Goal: Information Seeking & Learning: Find specific fact

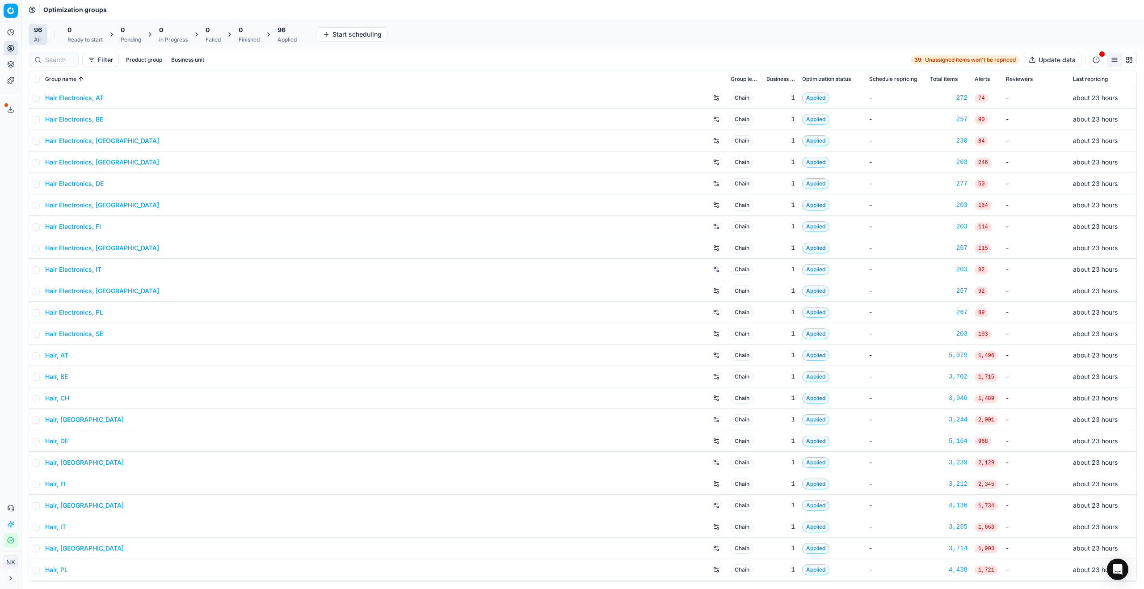
click at [69, 99] on link "Hair Electronics, AT" at bounding box center [74, 97] width 59 height 9
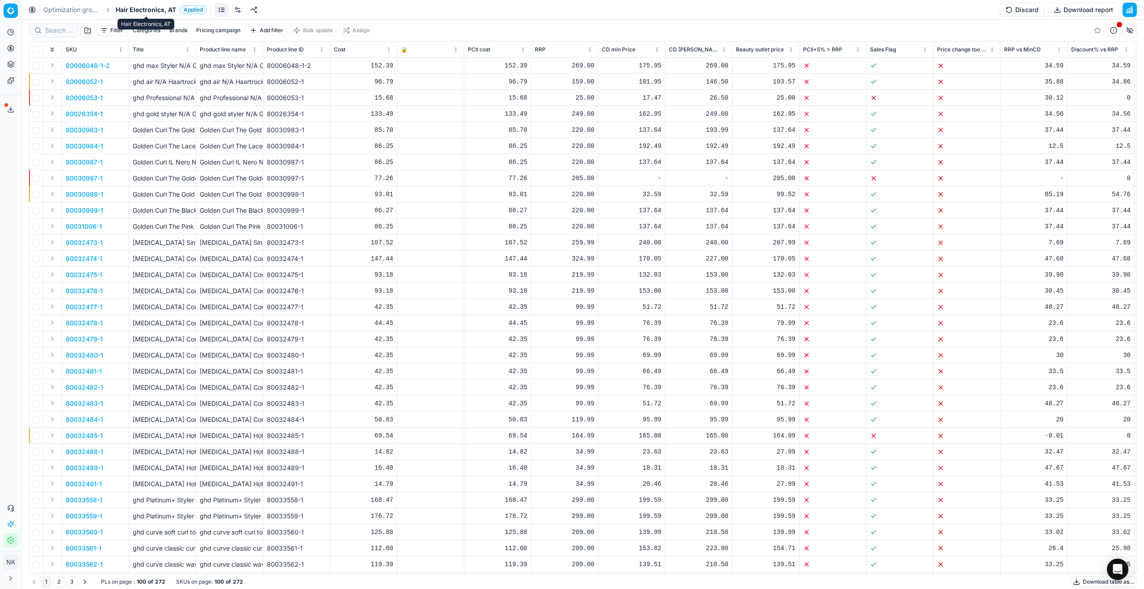
click at [132, 11] on span "Hair Electronics, AT" at bounding box center [146, 9] width 60 height 9
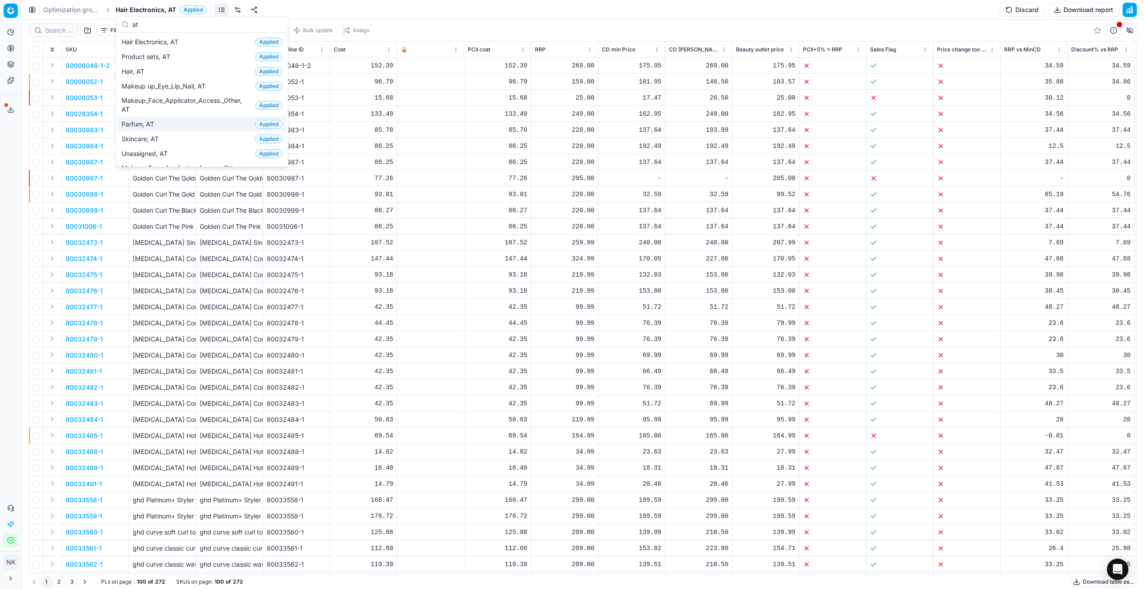
type input "at"
click at [143, 124] on span "Parfum, AT" at bounding box center [140, 124] width 36 height 9
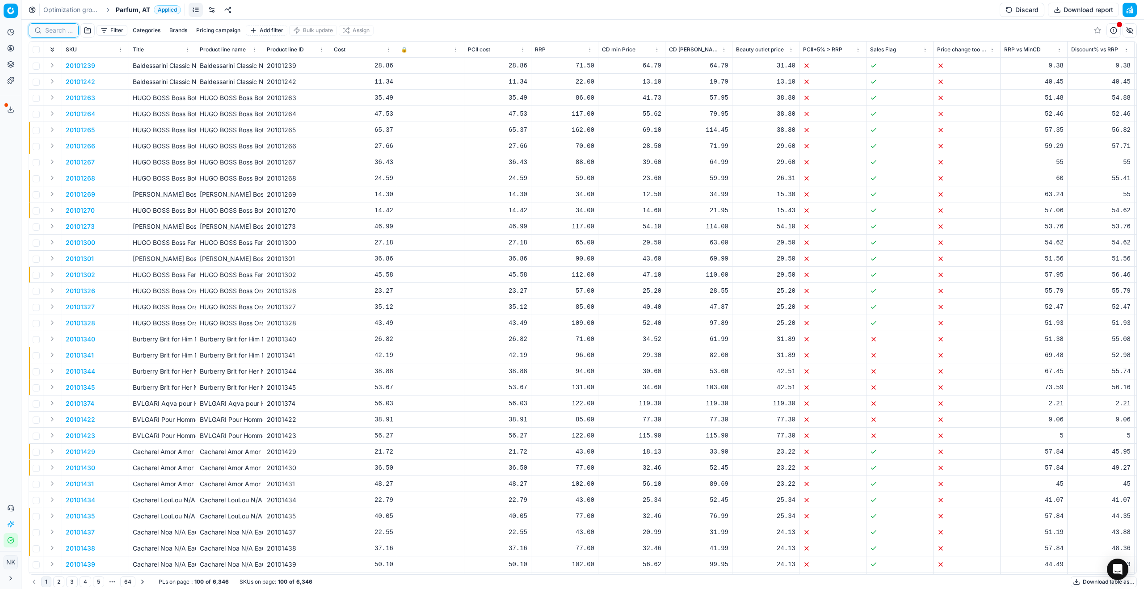
click at [71, 32] on input at bounding box center [59, 30] width 28 height 9
paste input "80070411-90"
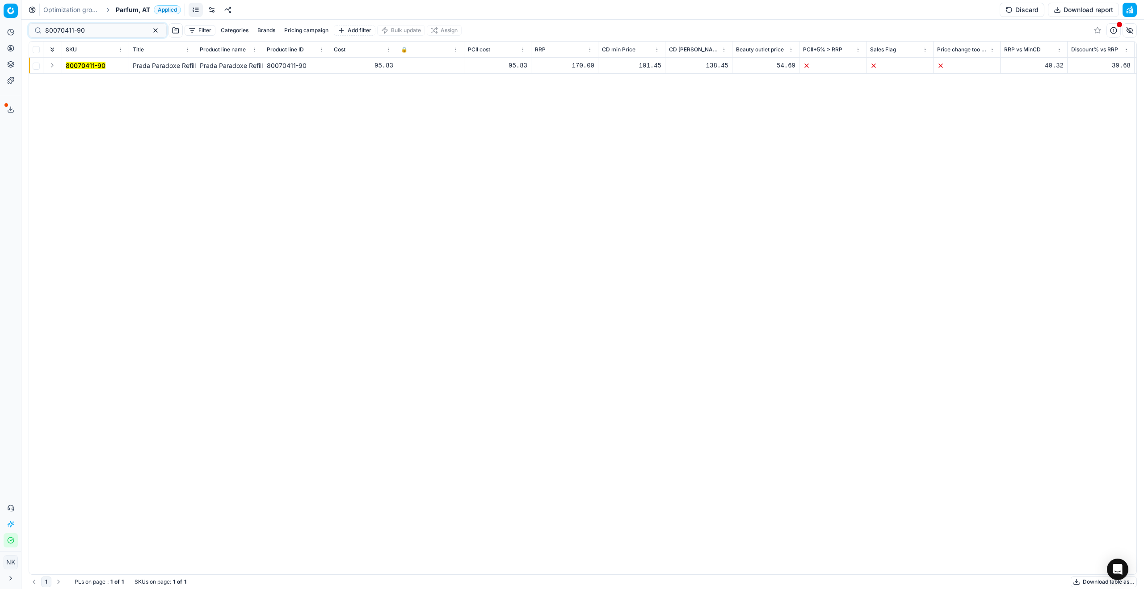
click at [52, 63] on button "Expand" at bounding box center [52, 65] width 11 height 11
click at [87, 81] on mark "80070411-90" at bounding box center [86, 82] width 40 height 8
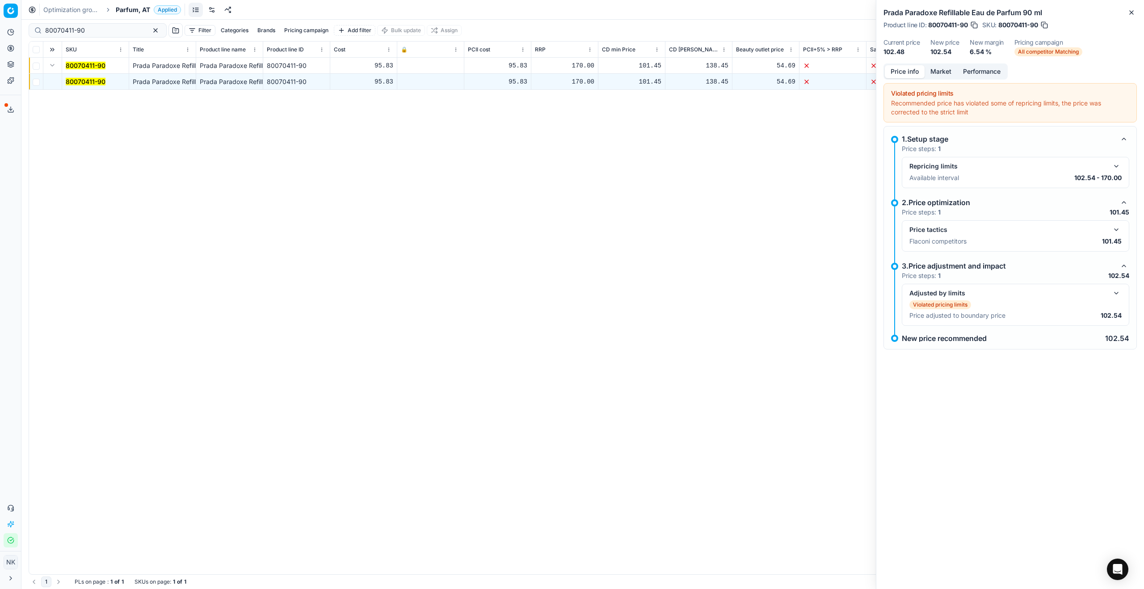
click at [564, 230] on button "button" at bounding box center [1116, 229] width 11 height 11
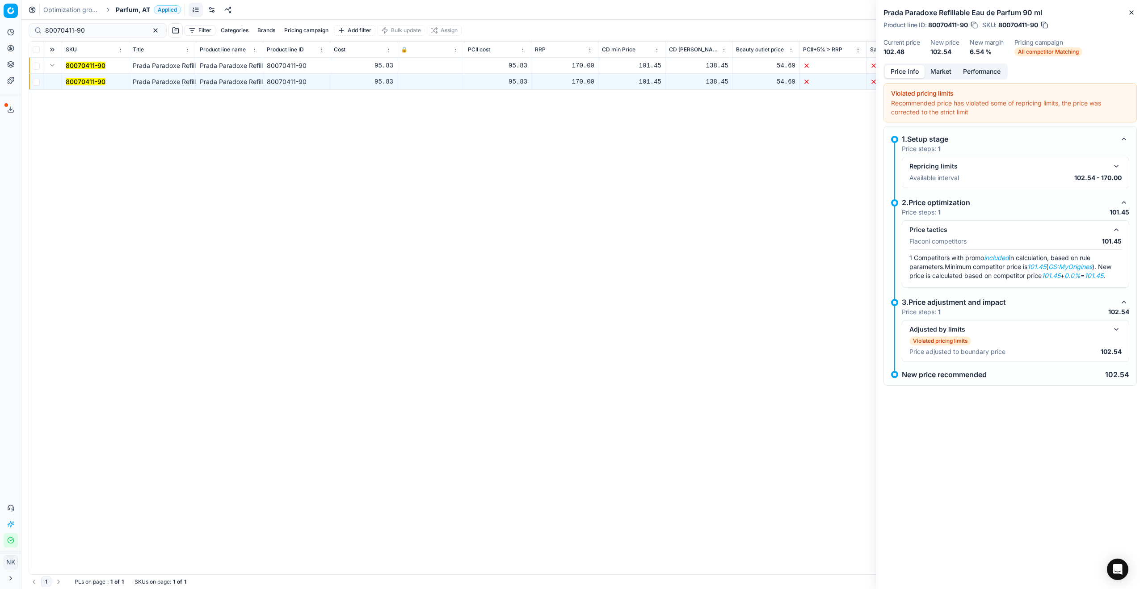
click at [564, 71] on button "Market" at bounding box center [941, 71] width 33 height 13
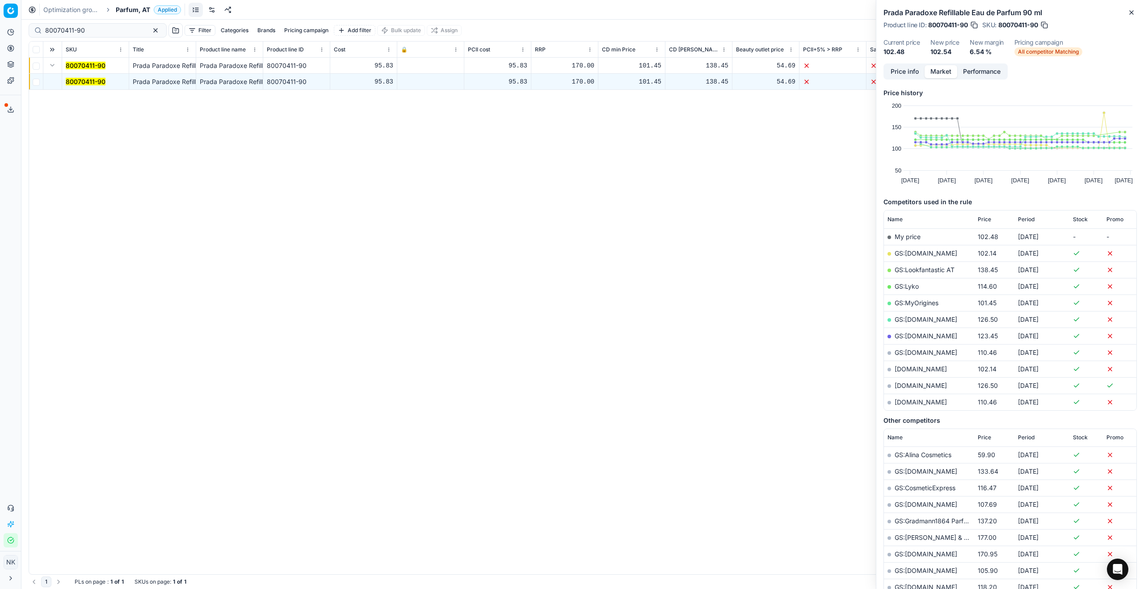
click at [564, 301] on link "GS:MyOrigines" at bounding box center [917, 303] width 44 height 8
click at [107, 33] on input "80070411-90" at bounding box center [94, 30] width 98 height 9
paste input "20102094"
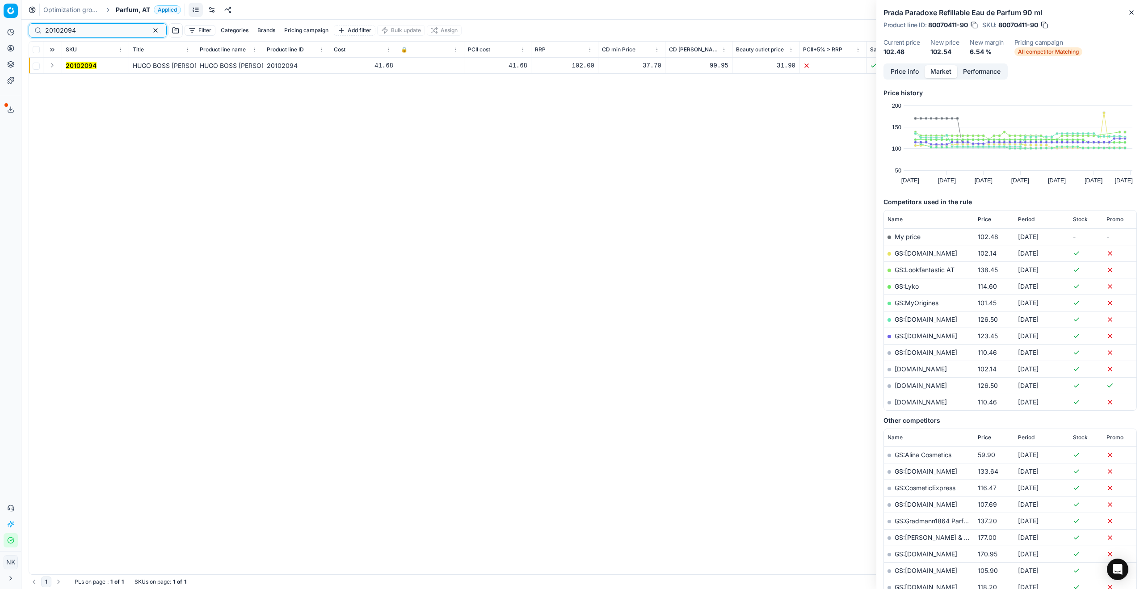
type input "20102094"
click at [54, 69] on button "Expand" at bounding box center [52, 65] width 11 height 11
click at [83, 84] on mark "20102094" at bounding box center [81, 82] width 31 height 8
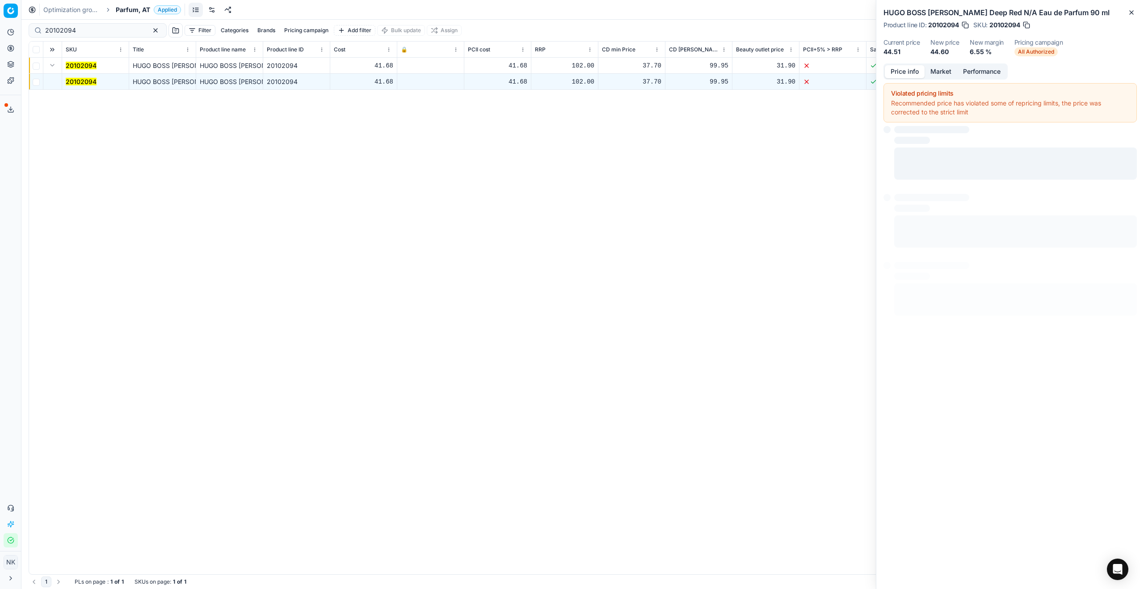
click at [564, 69] on button "Price info" at bounding box center [905, 71] width 40 height 13
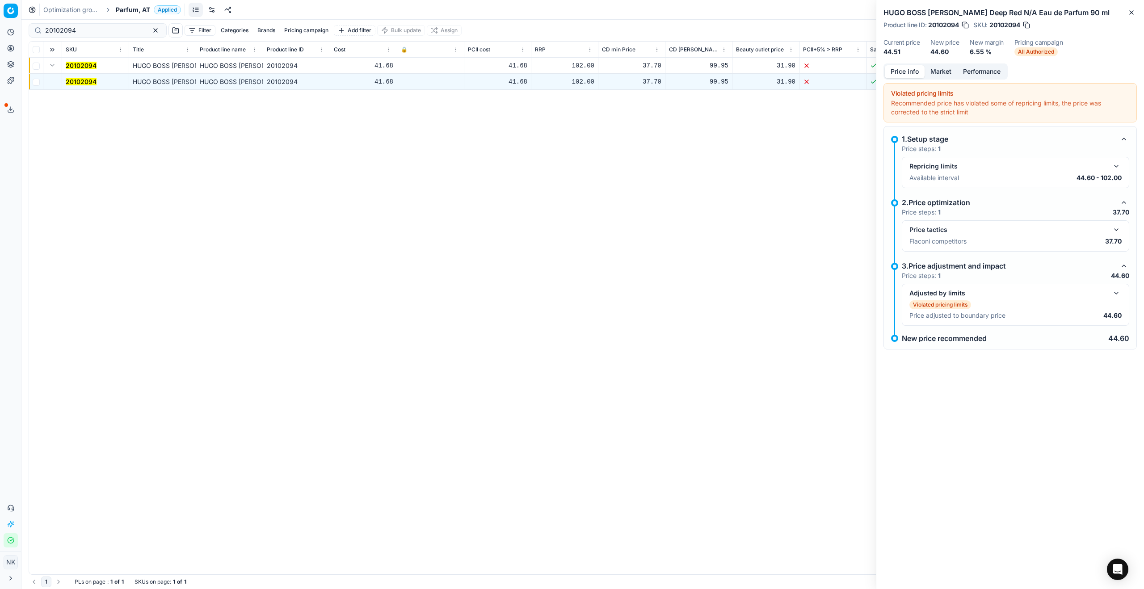
click at [564, 228] on button "button" at bounding box center [1116, 229] width 11 height 11
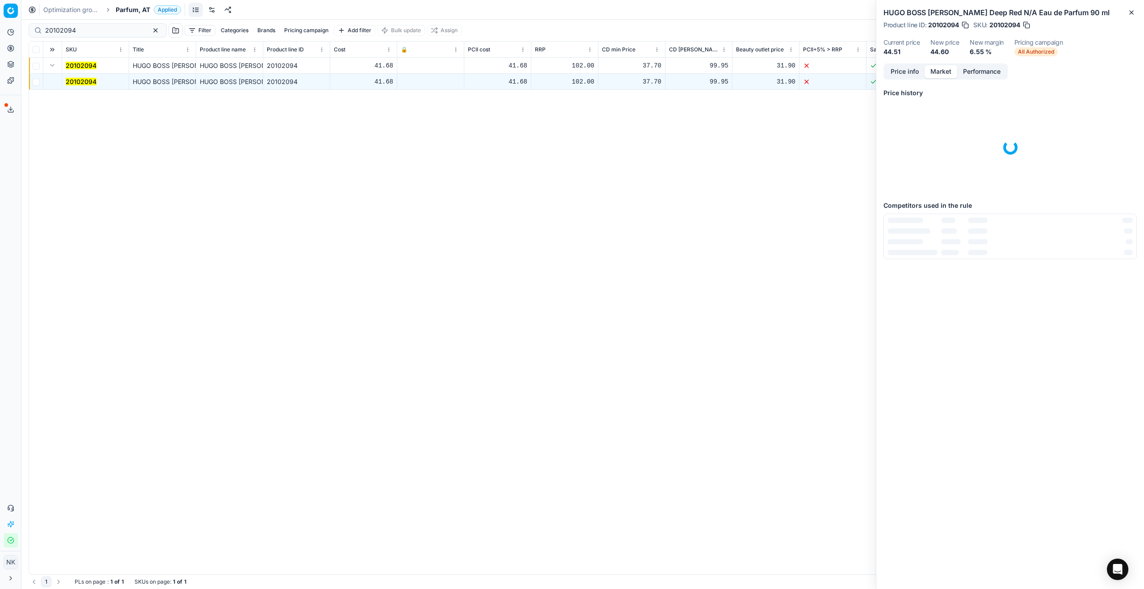
click at [564, 73] on button "Market" at bounding box center [941, 71] width 33 height 13
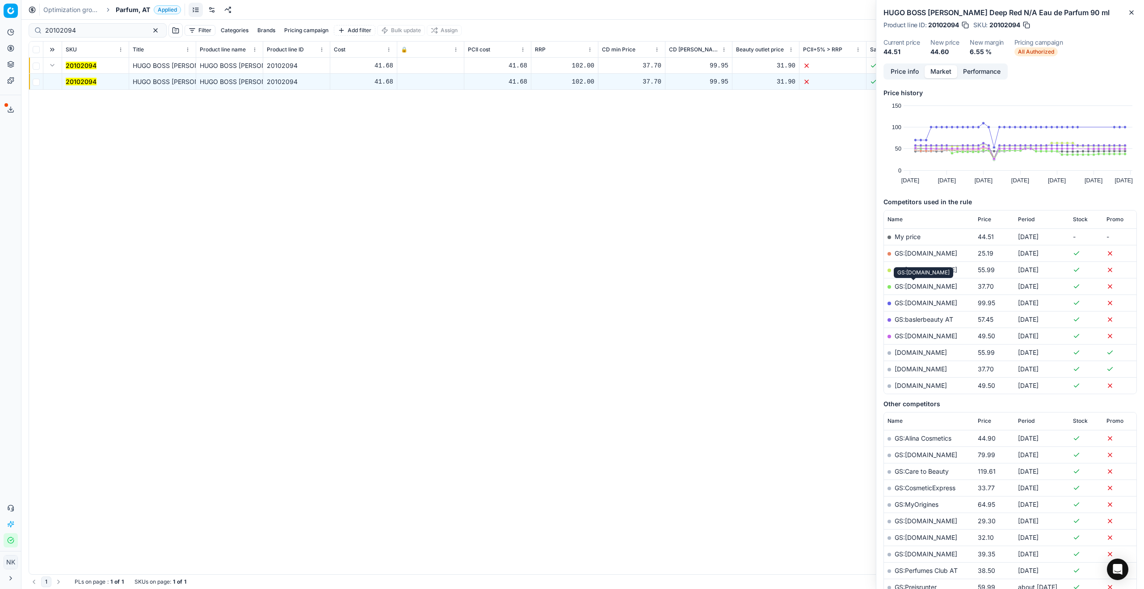
click at [564, 286] on link "GS:[DOMAIN_NAME]" at bounding box center [926, 286] width 63 height 8
click at [86, 30] on input "20102094" at bounding box center [94, 30] width 98 height 9
click at [134, 12] on span "Parfum, AT" at bounding box center [133, 9] width 34 height 9
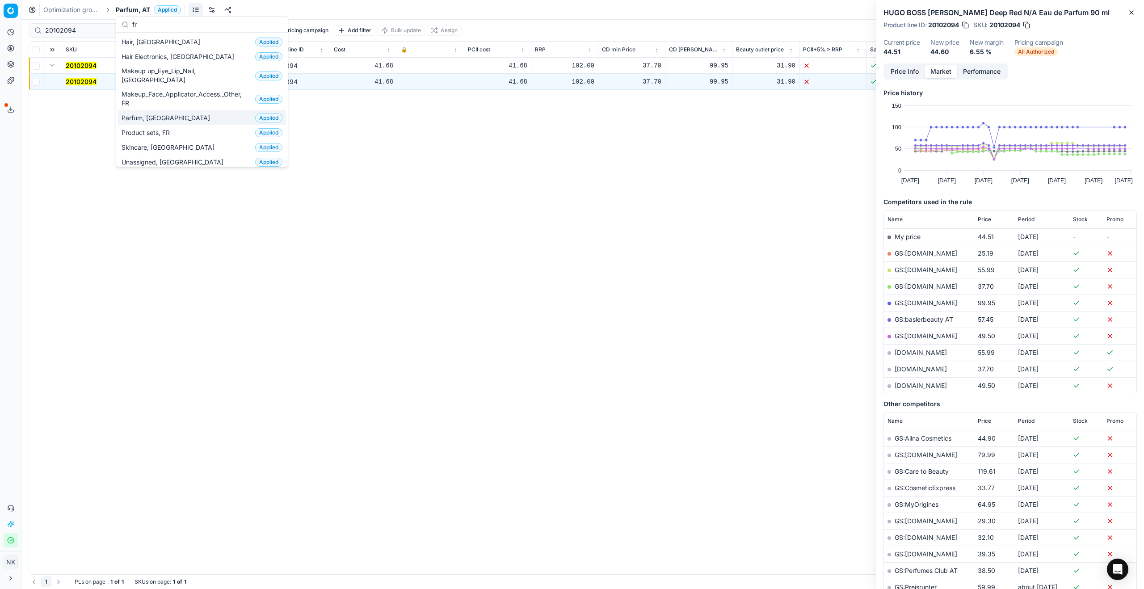
type input "fr"
click at [146, 114] on span "Parfum, [GEOGRAPHIC_DATA]" at bounding box center [168, 118] width 92 height 9
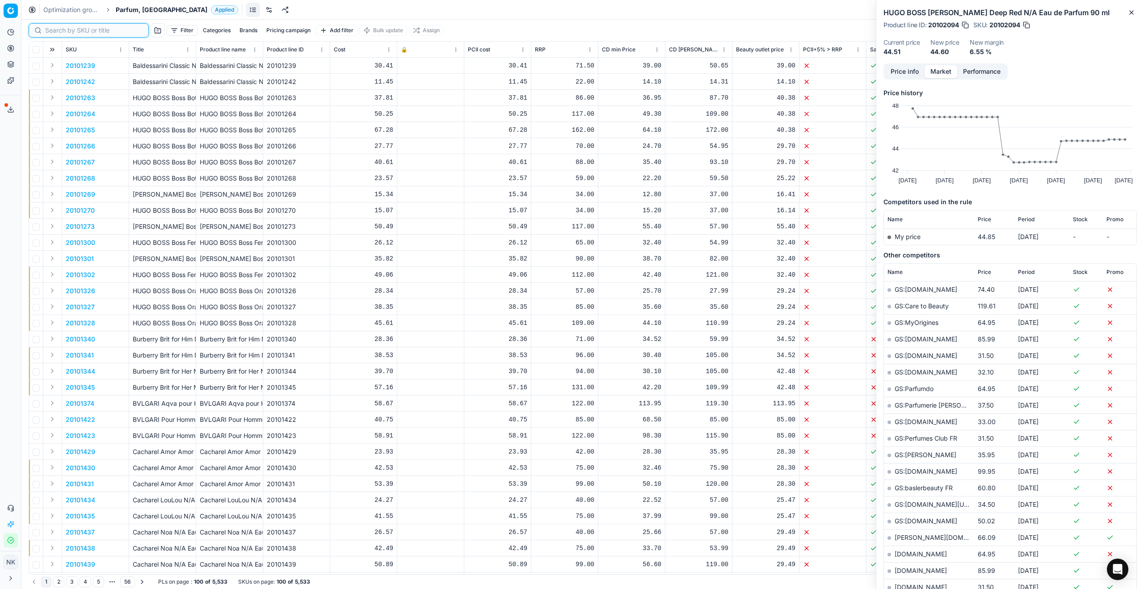
click at [56, 32] on input at bounding box center [94, 30] width 98 height 9
paste input "90010672-0016752"
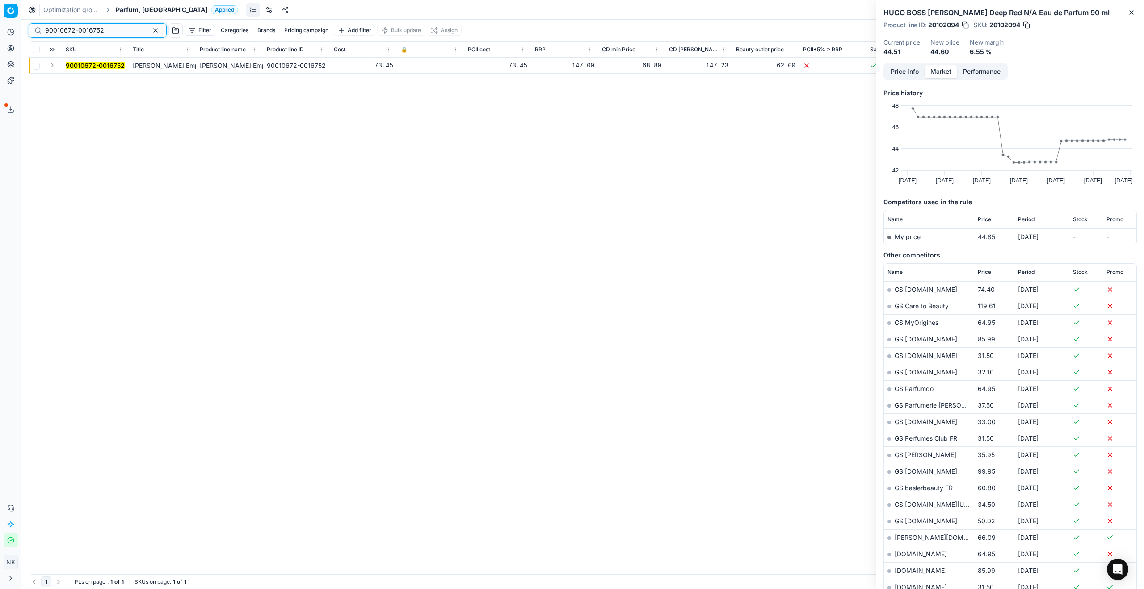
type input "90010672-0016752"
click at [50, 66] on button "Expand" at bounding box center [52, 65] width 11 height 11
click at [76, 83] on mark "90010672-0016752" at bounding box center [95, 82] width 59 height 8
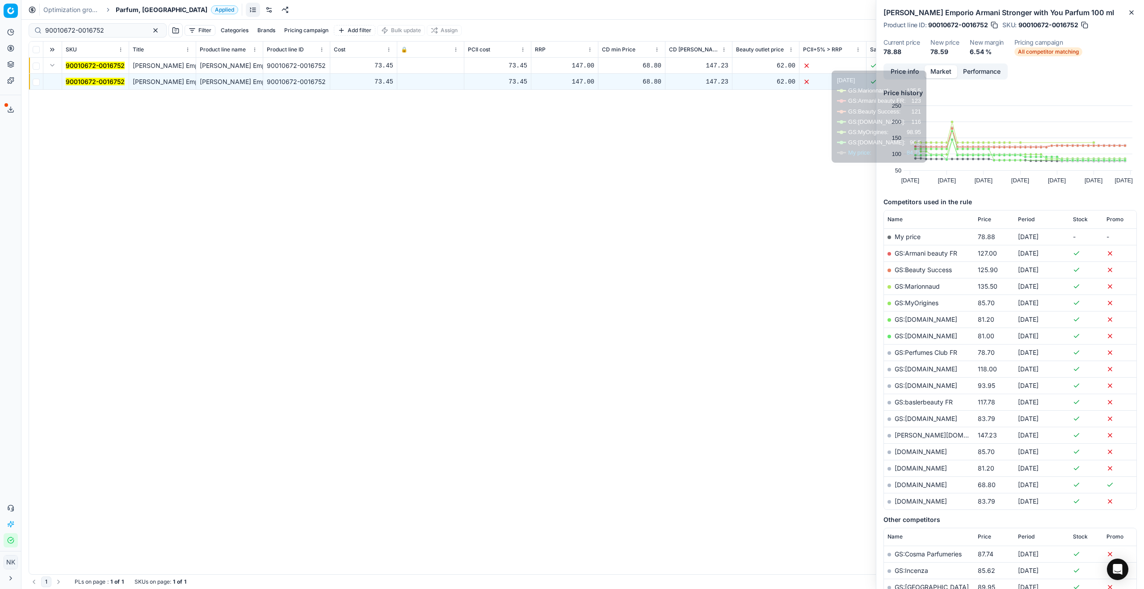
click at [564, 75] on button "Price info" at bounding box center [905, 71] width 40 height 13
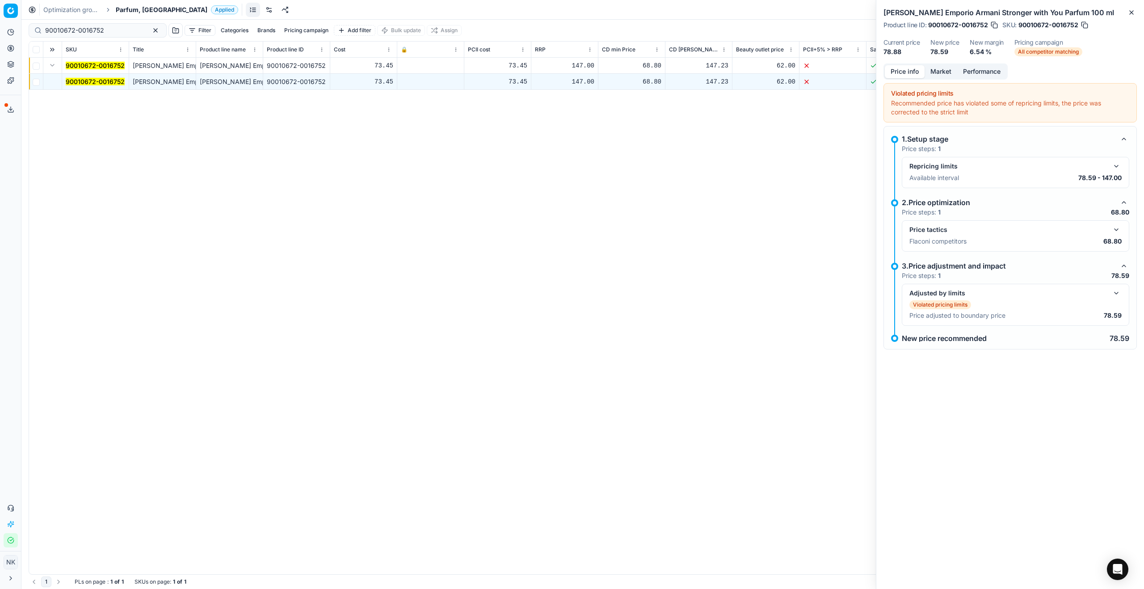
click at [564, 226] on button "button" at bounding box center [1116, 229] width 11 height 11
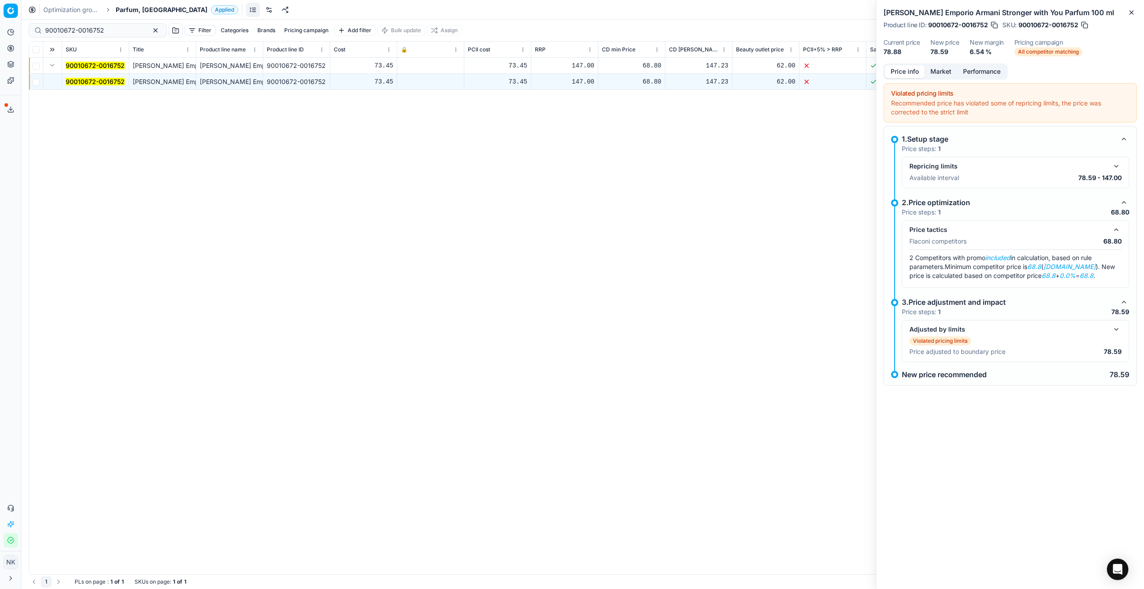
click at [564, 70] on button "Market" at bounding box center [941, 71] width 33 height 13
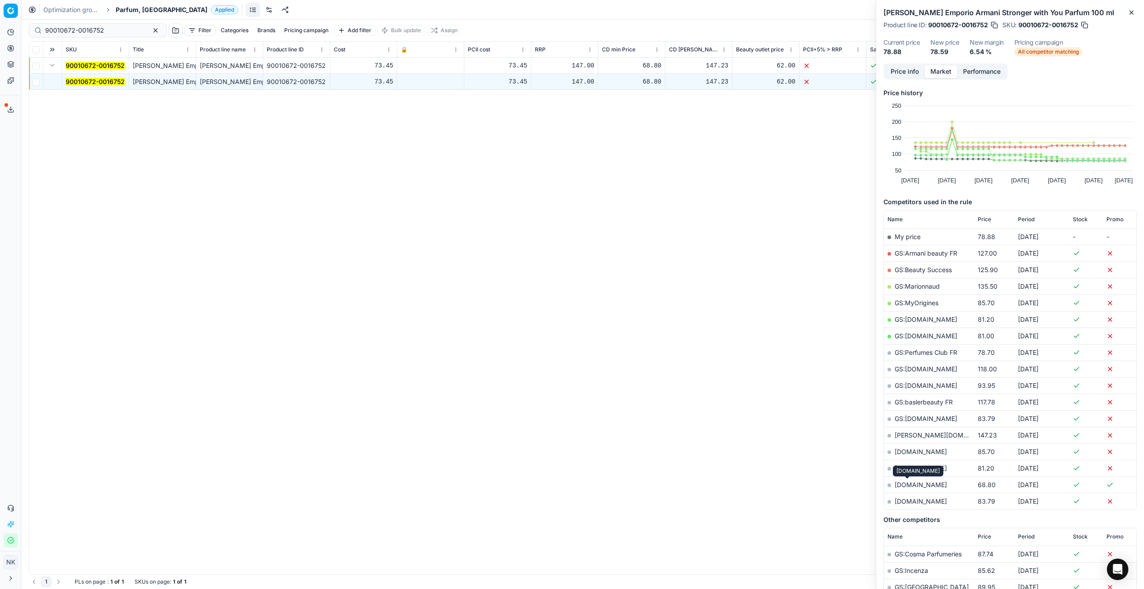
click at [564, 318] on link "[DOMAIN_NAME]" at bounding box center [921, 485] width 52 height 8
click at [137, 9] on span "Parfum, [GEOGRAPHIC_DATA]" at bounding box center [162, 9] width 92 height 9
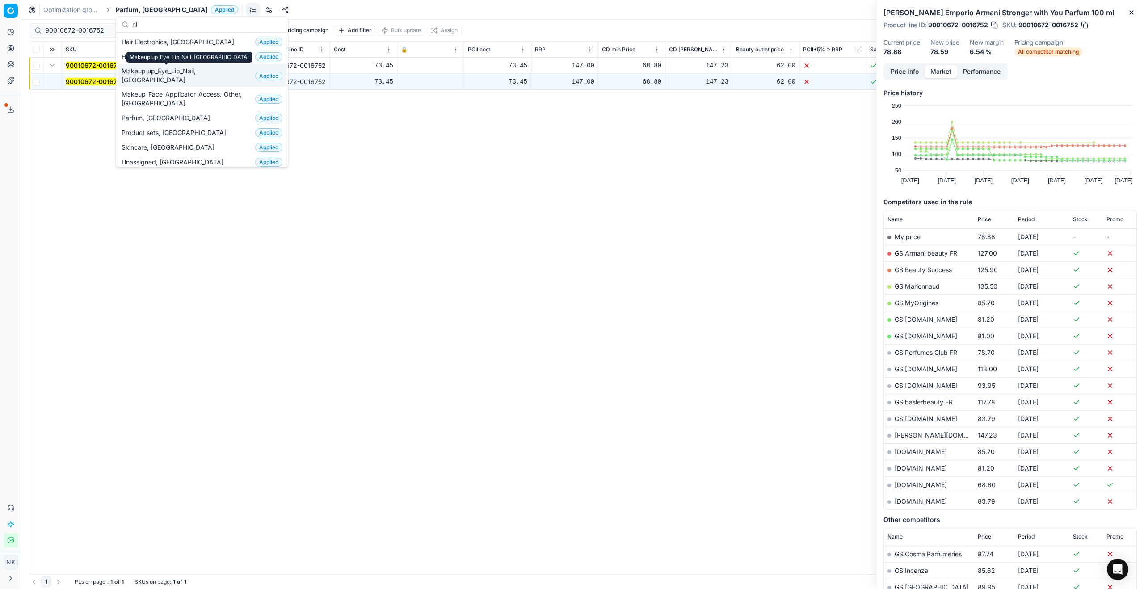
type input "nl"
click at [157, 70] on span "Makeup up_Eye_Lip_Nail, [GEOGRAPHIC_DATA]" at bounding box center [187, 76] width 130 height 18
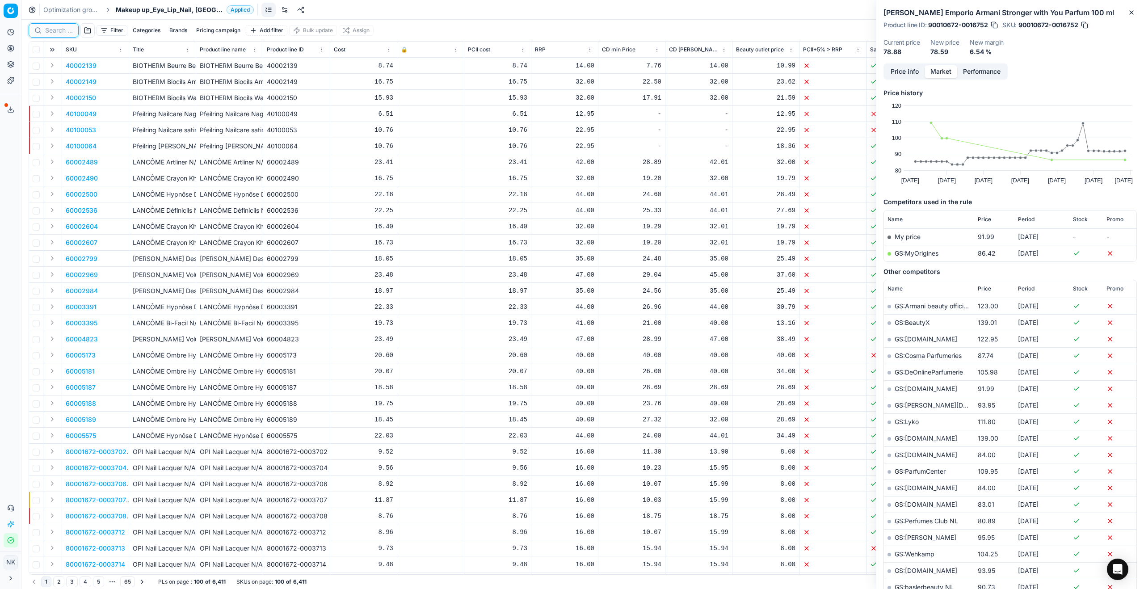
click at [60, 31] on input at bounding box center [59, 30] width 28 height 9
paste input "90008358-0012979"
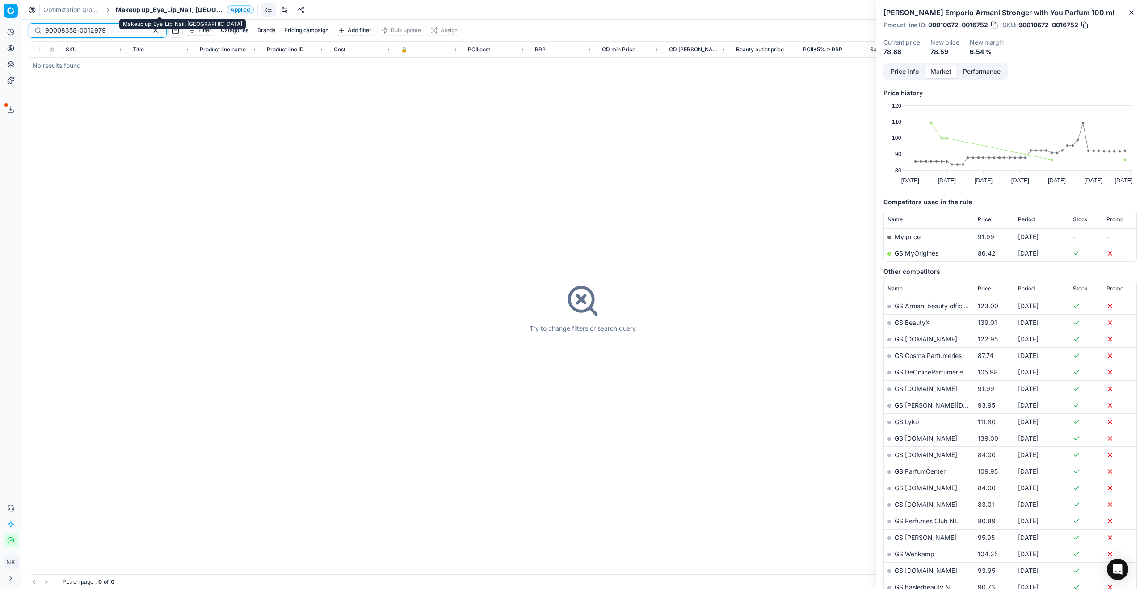
type input "90008358-0012979"
click at [144, 10] on span "Makeup up_Eye_Lip_Nail, [GEOGRAPHIC_DATA]" at bounding box center [169, 9] width 107 height 9
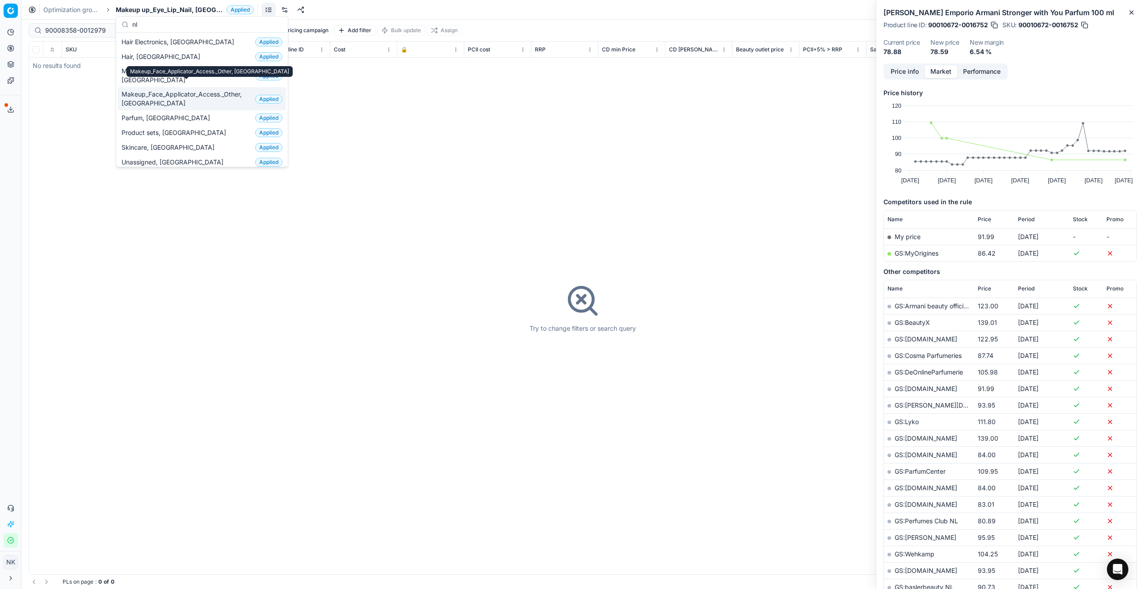
type input "nl"
click at [158, 92] on span "Makeup_Face_Applicator_Access._Other, [GEOGRAPHIC_DATA]" at bounding box center [187, 99] width 130 height 18
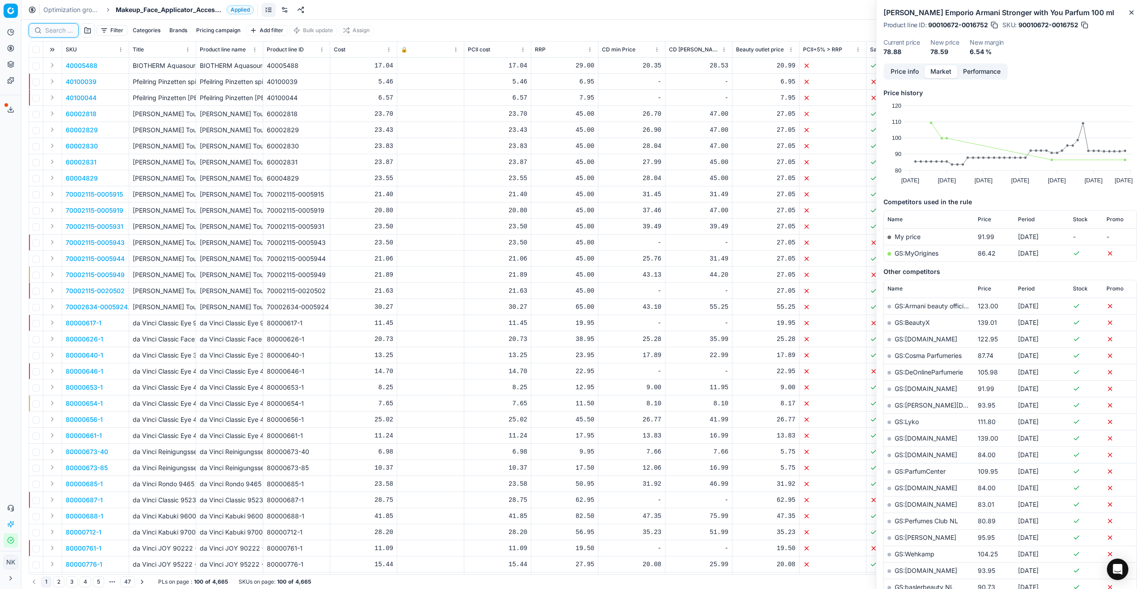
click at [53, 29] on input at bounding box center [59, 30] width 28 height 9
paste input "90008358-0012979"
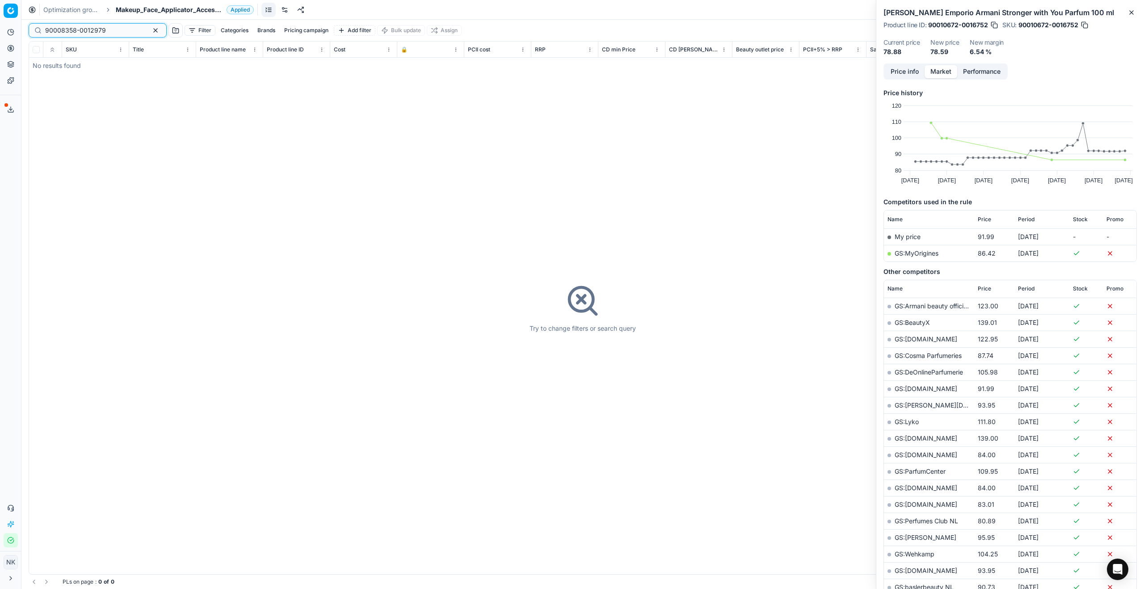
type input "90008358-0012979"
click at [146, 8] on span "Makeup_Face_Applicator_Access._Other, [GEOGRAPHIC_DATA]" at bounding box center [169, 9] width 107 height 9
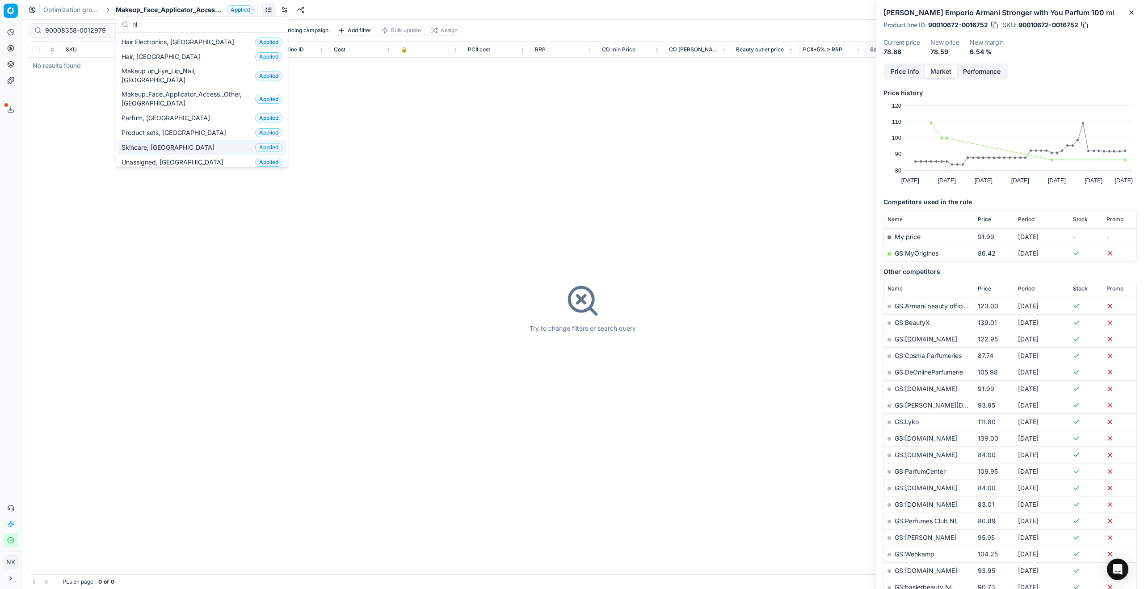
type input "nl"
click at [145, 143] on span "Skincare, [GEOGRAPHIC_DATA]" at bounding box center [170, 147] width 97 height 9
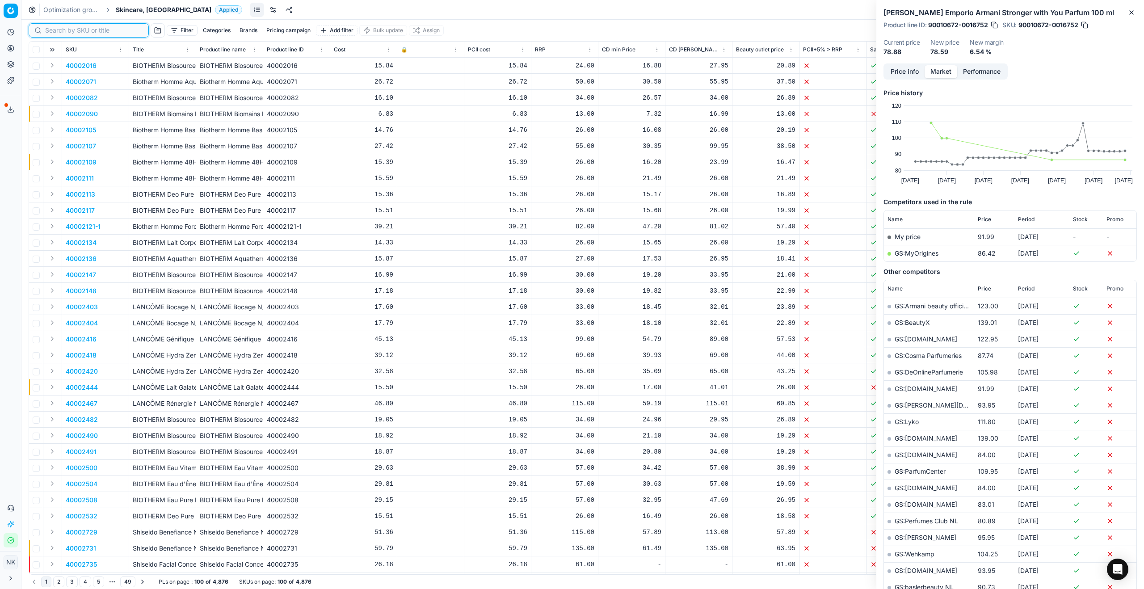
click at [53, 30] on input at bounding box center [94, 30] width 98 height 9
paste input "90008358-0012979"
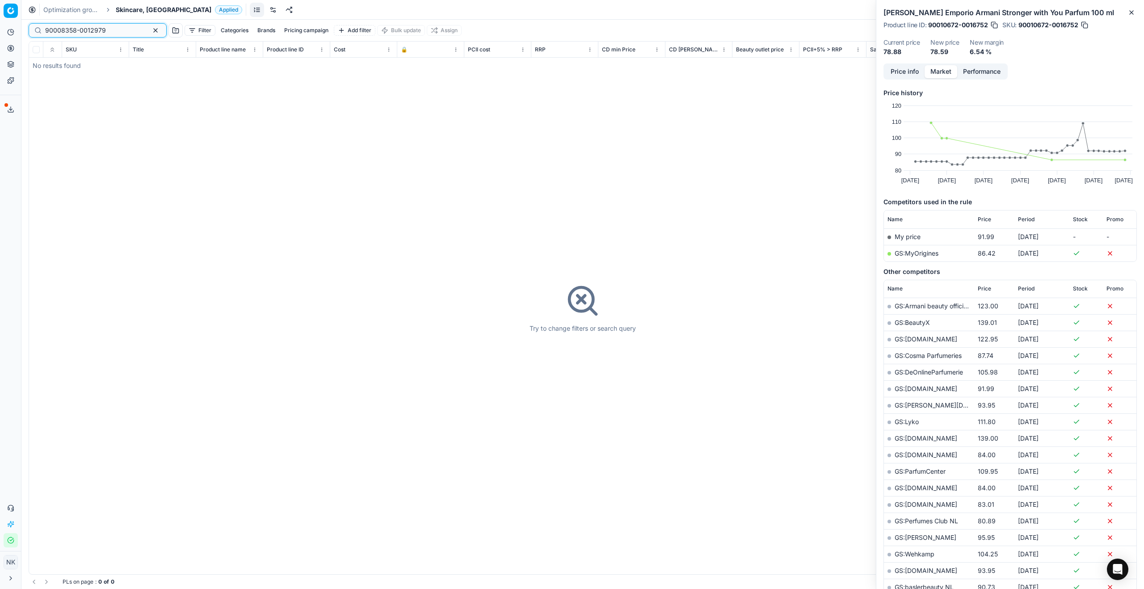
type input "90008358-0012979"
click at [127, 11] on span "Skincare, [GEOGRAPHIC_DATA]" at bounding box center [164, 9] width 96 height 9
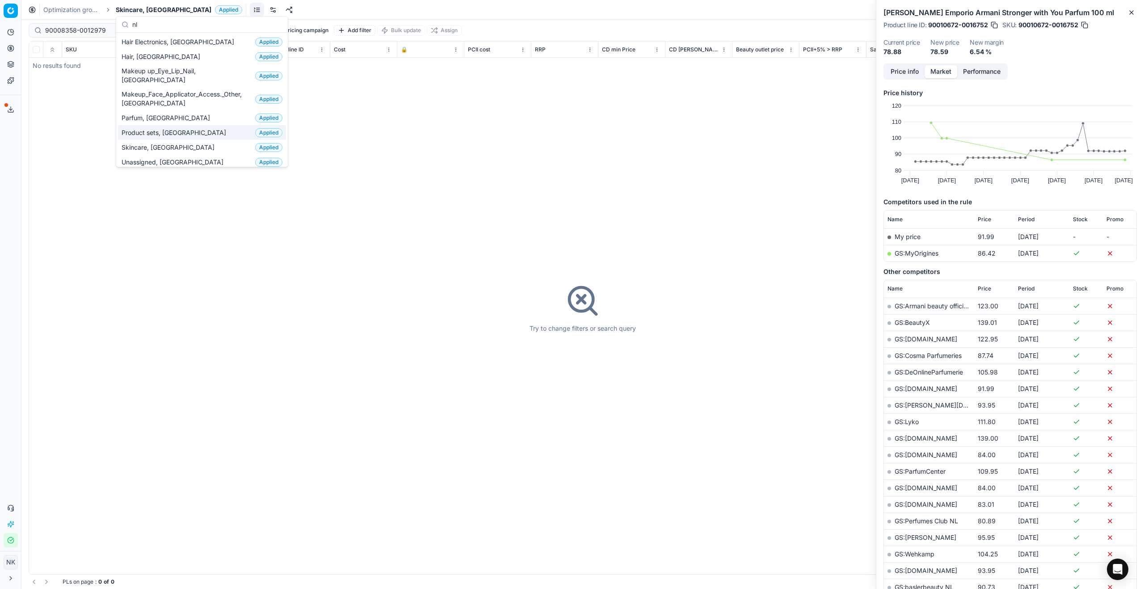
type input "nl"
click at [150, 128] on span "Product sets, [GEOGRAPHIC_DATA]" at bounding box center [176, 132] width 108 height 9
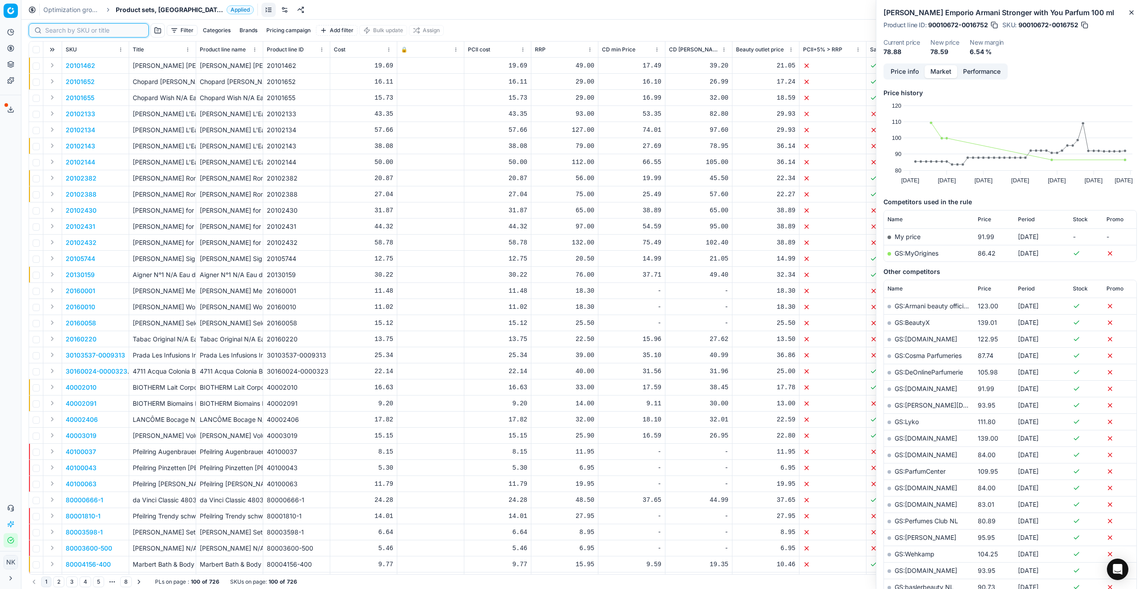
click at [56, 30] on input at bounding box center [94, 30] width 98 height 9
paste input "90008358-0012979"
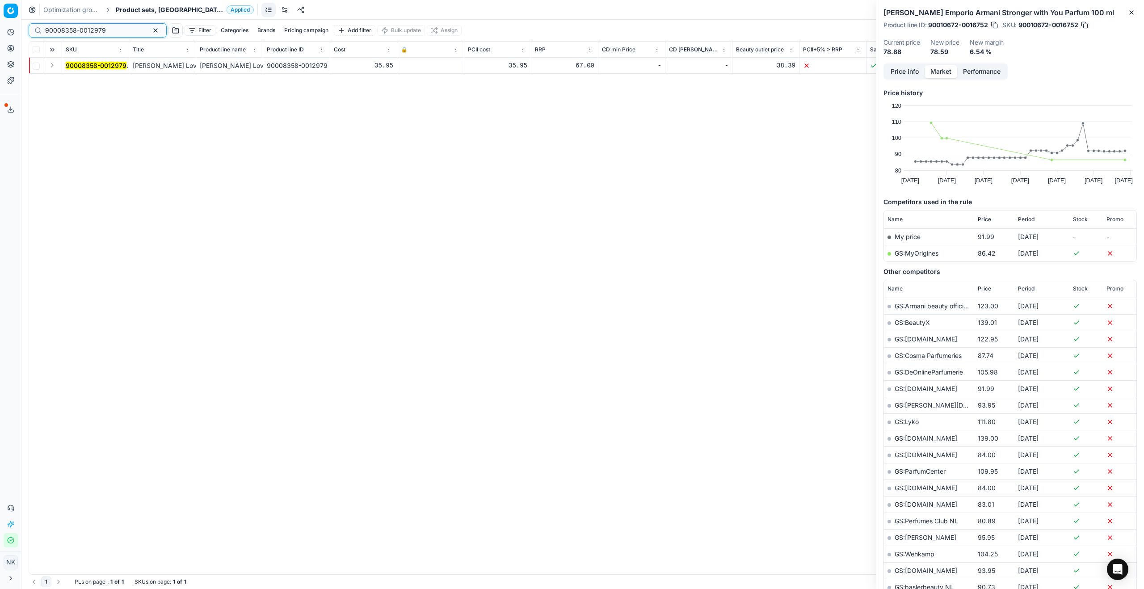
type input "90008358-0012979"
click at [54, 67] on button "Expand" at bounding box center [52, 65] width 11 height 11
click at [79, 86] on td "90008358-0012979" at bounding box center [95, 82] width 67 height 16
click at [83, 82] on mark "90008358-0012979" at bounding box center [96, 82] width 61 height 8
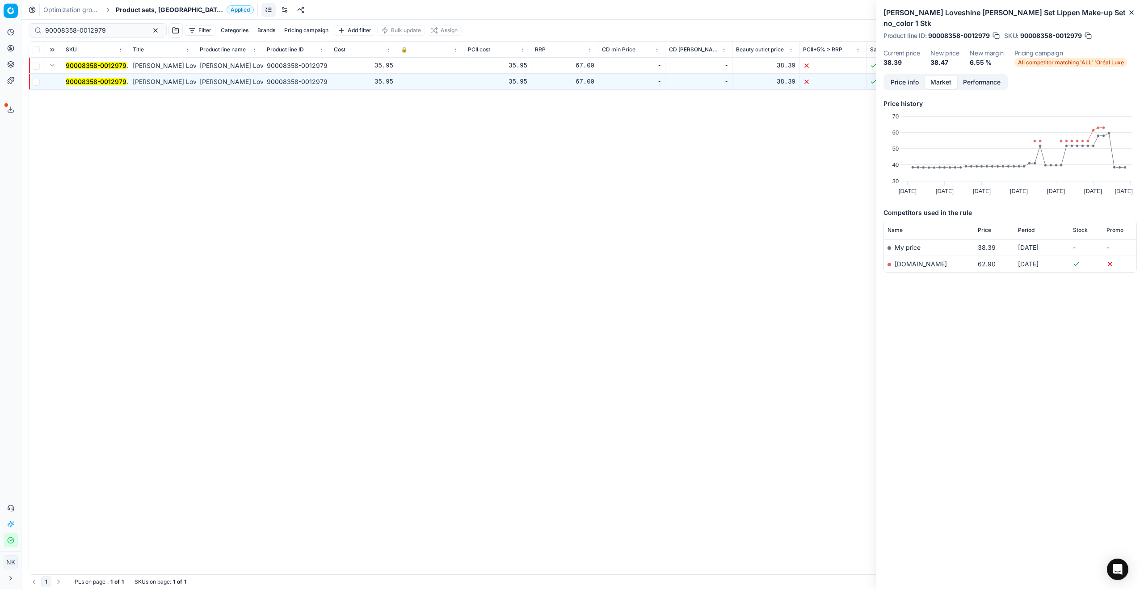
click at [564, 77] on button "Price info" at bounding box center [905, 82] width 40 height 13
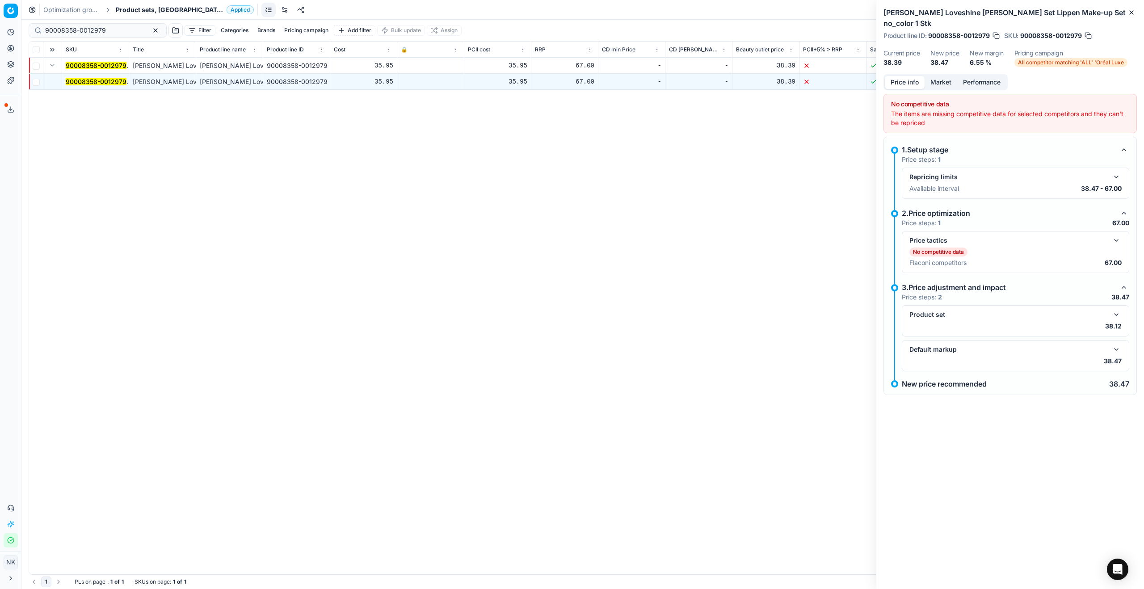
click at [564, 240] on button "button" at bounding box center [1116, 240] width 11 height 11
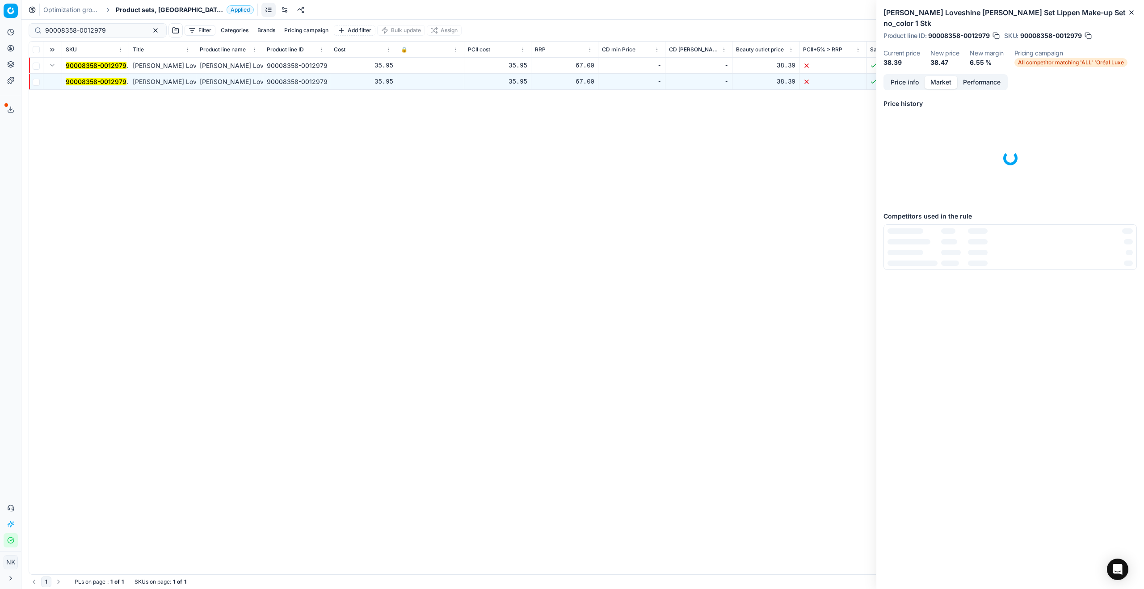
click at [564, 83] on button "Market" at bounding box center [941, 82] width 33 height 13
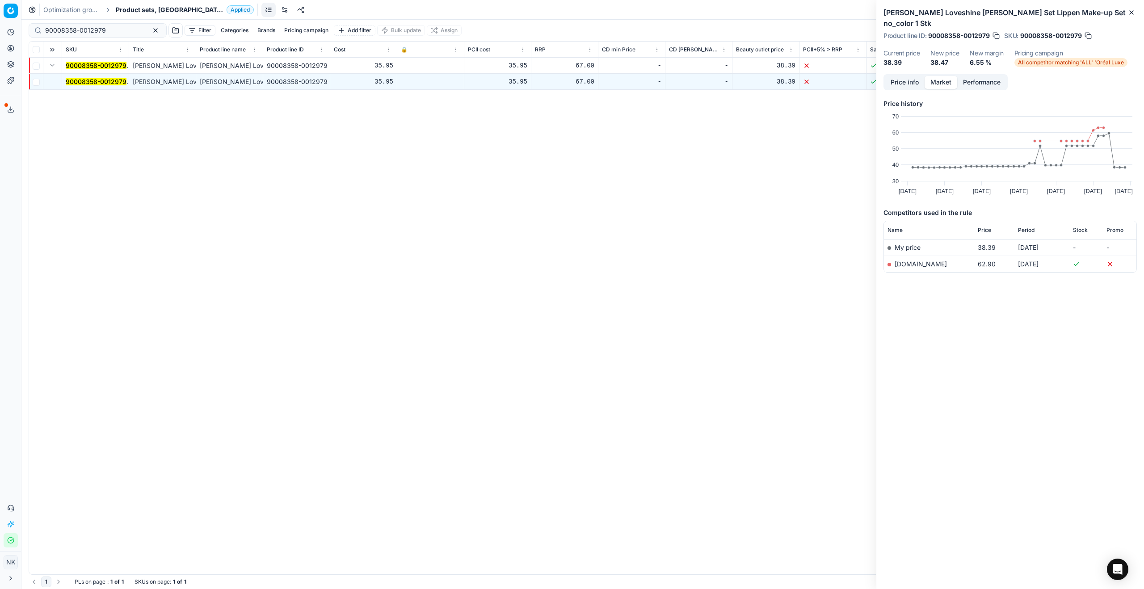
click at [564, 265] on link "[DOMAIN_NAME]" at bounding box center [921, 264] width 52 height 8
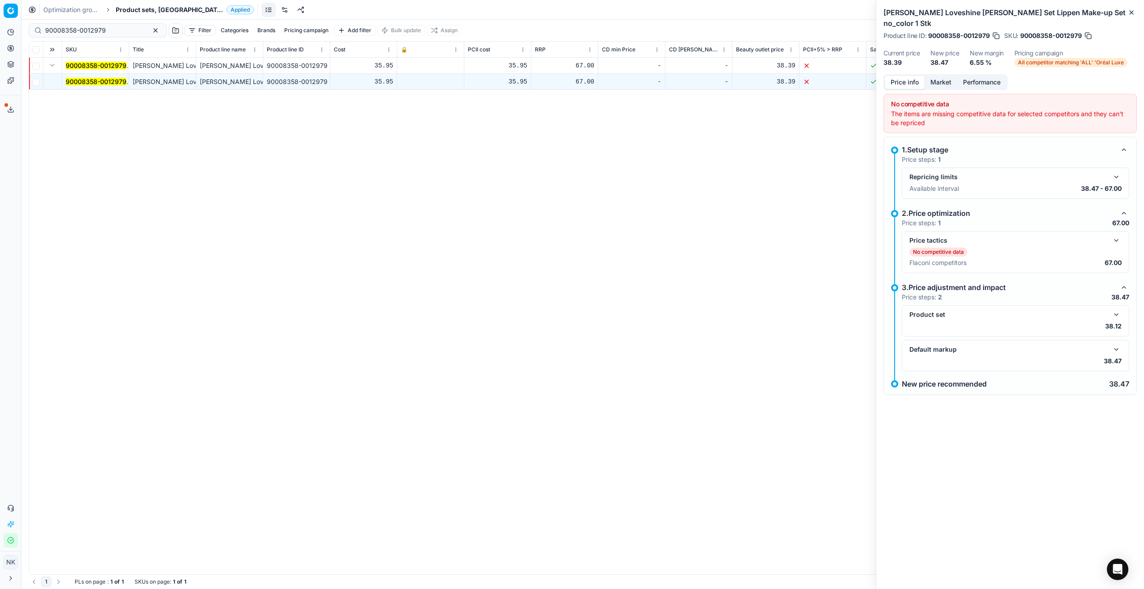
click at [564, 85] on button "Price info" at bounding box center [905, 82] width 40 height 13
click at [564, 316] on button "button" at bounding box center [1116, 314] width 11 height 11
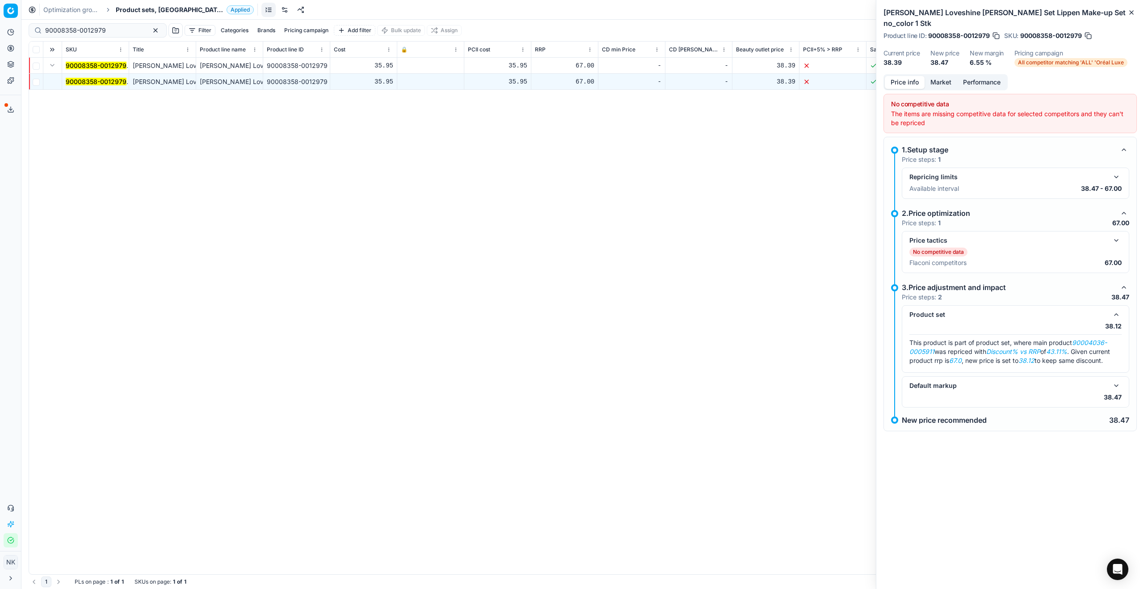
click at [564, 318] on button "button" at bounding box center [1116, 385] width 11 height 11
drag, startPoint x: 1077, startPoint y: 341, endPoint x: 935, endPoint y: 353, distance: 142.6
click at [564, 318] on span "This product is part of product set, where main product 90004036-0005911 was re…" at bounding box center [1010, 351] width 201 height 25
drag, startPoint x: 1076, startPoint y: 342, endPoint x: 935, endPoint y: 350, distance: 141.0
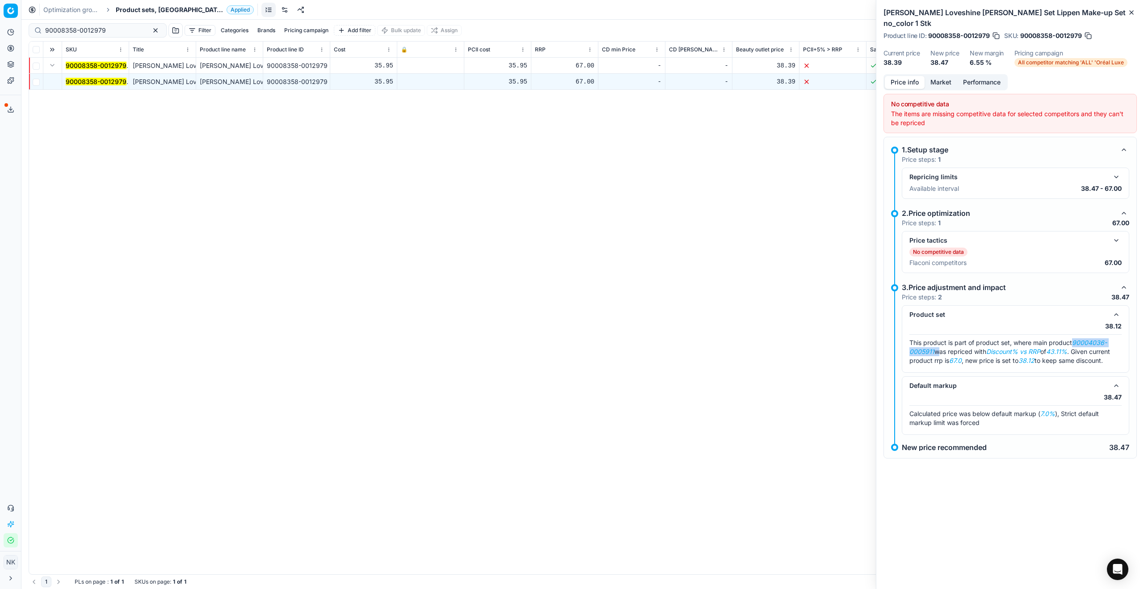
click at [564, 318] on span "This product is part of product set, where main product 90004036-0005911 was re…" at bounding box center [1010, 351] width 201 height 25
copy span "90004036-0005911"
click at [145, 8] on span "Product sets, [GEOGRAPHIC_DATA]" at bounding box center [169, 9] width 107 height 9
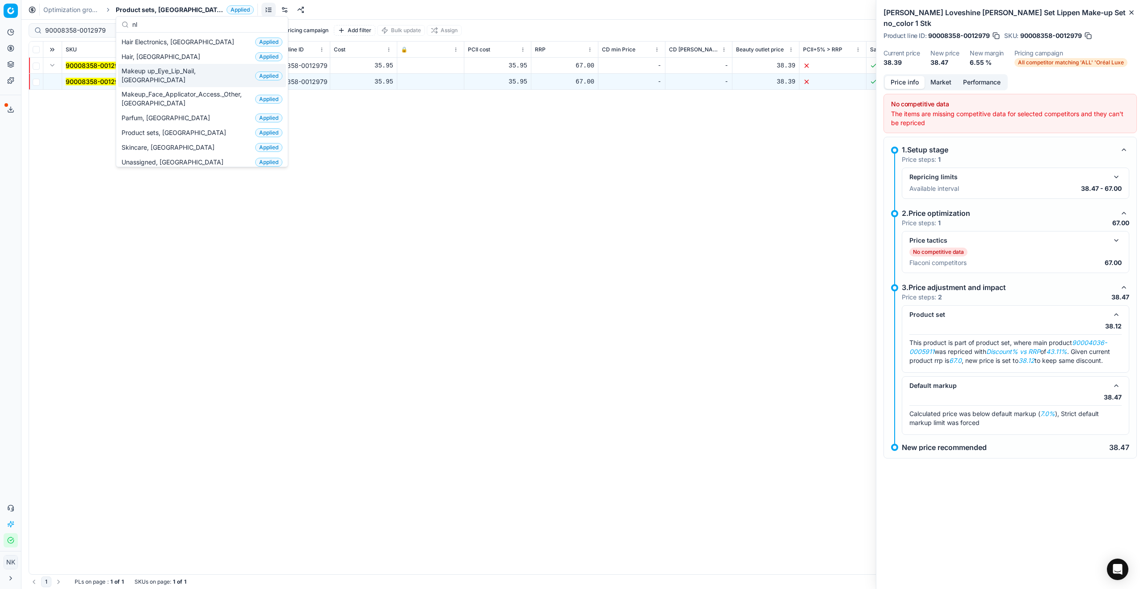
type input "nl"
click at [172, 72] on span "Makeup up_Eye_Lip_Nail, [GEOGRAPHIC_DATA]" at bounding box center [187, 76] width 130 height 18
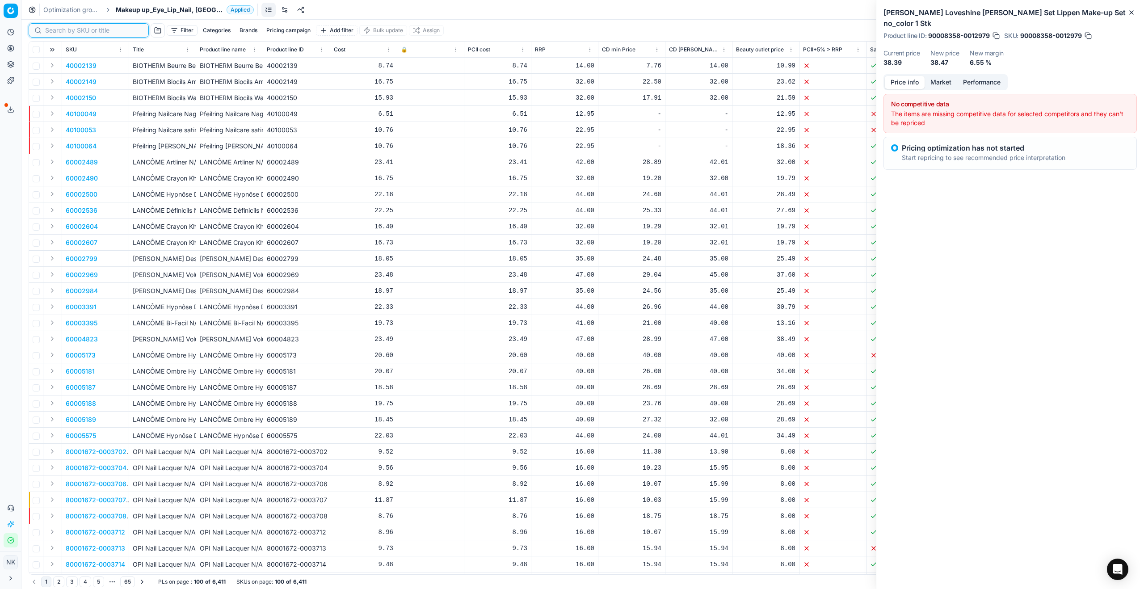
click at [56, 30] on input at bounding box center [94, 30] width 98 height 9
paste input "90004036-0005911"
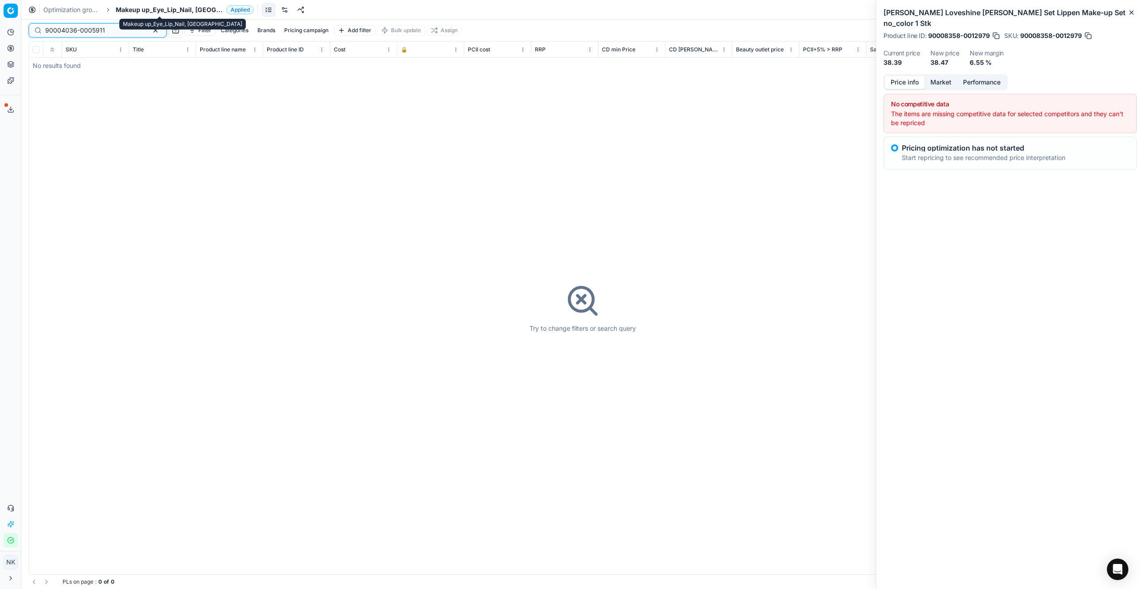
type input "90004036-0005911"
click at [151, 12] on span "Makeup up_Eye_Lip_Nail, [GEOGRAPHIC_DATA]" at bounding box center [169, 9] width 107 height 9
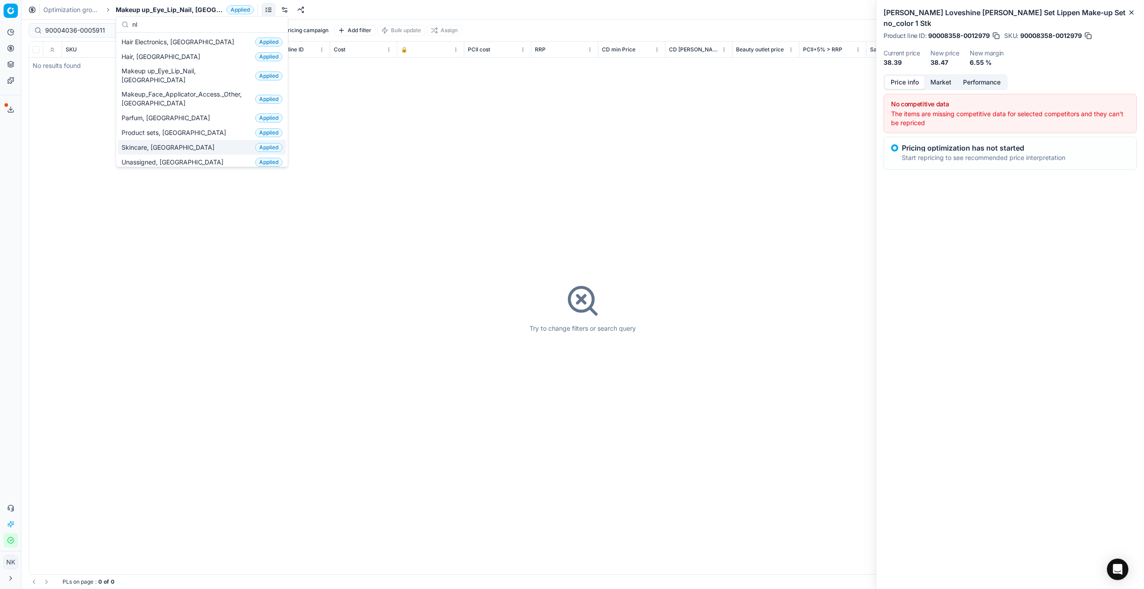
type input "nl"
click at [145, 128] on span "Product sets, [GEOGRAPHIC_DATA]" at bounding box center [176, 132] width 108 height 9
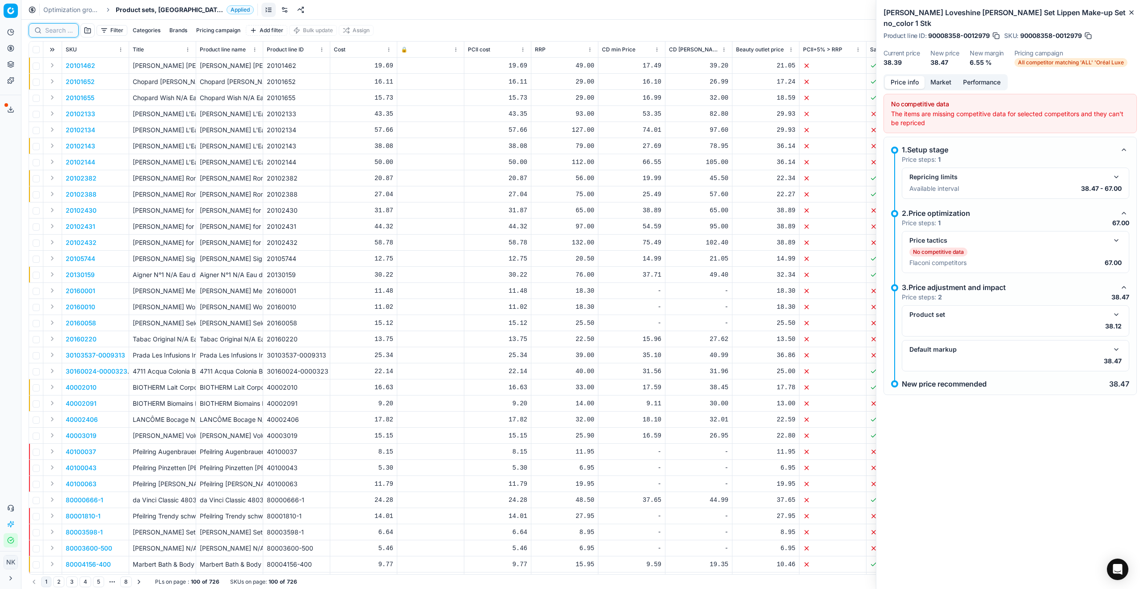
click at [57, 34] on input at bounding box center [59, 30] width 28 height 9
paste input "90004036-0005911"
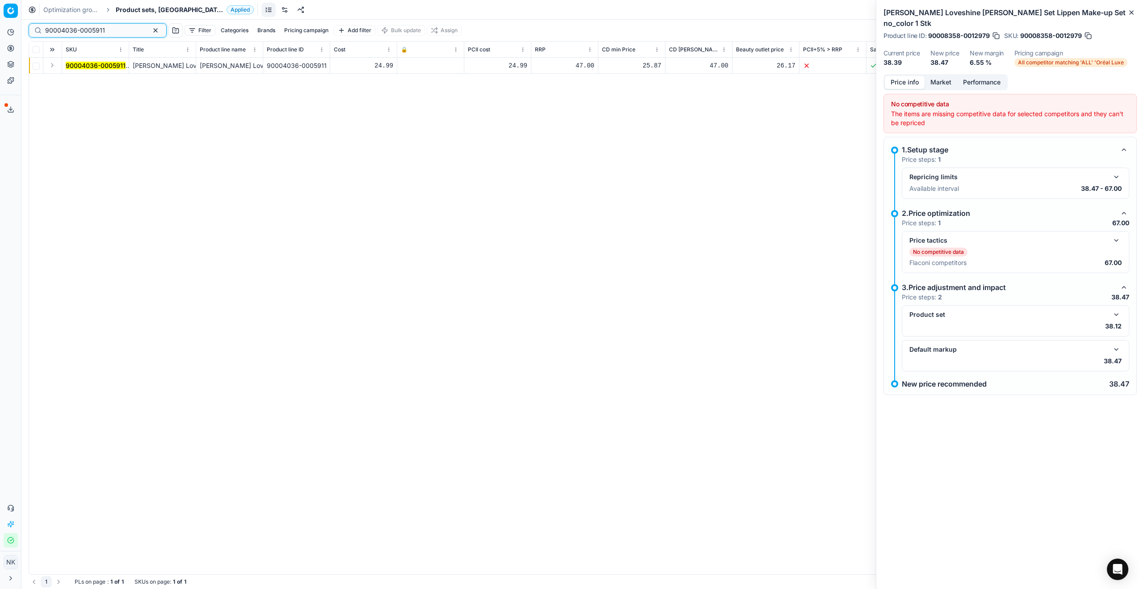
type input "90004036-0005911"
click at [50, 68] on button "Expand" at bounding box center [52, 65] width 11 height 11
click at [77, 79] on mark "90004036-0005911" at bounding box center [96, 82] width 60 height 8
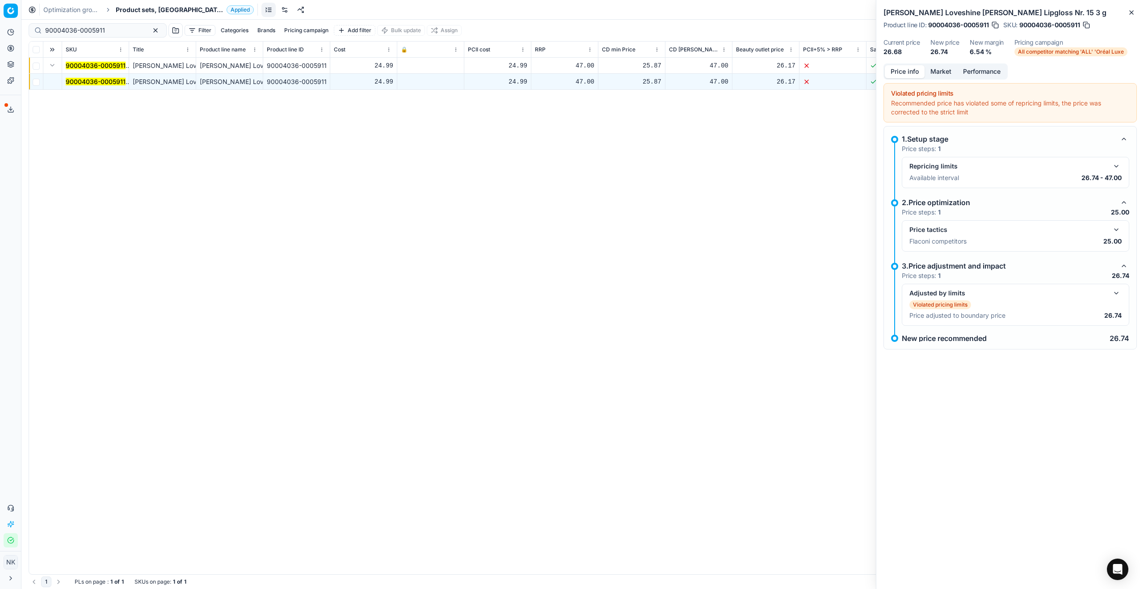
click at [564, 232] on button "button" at bounding box center [1116, 229] width 11 height 11
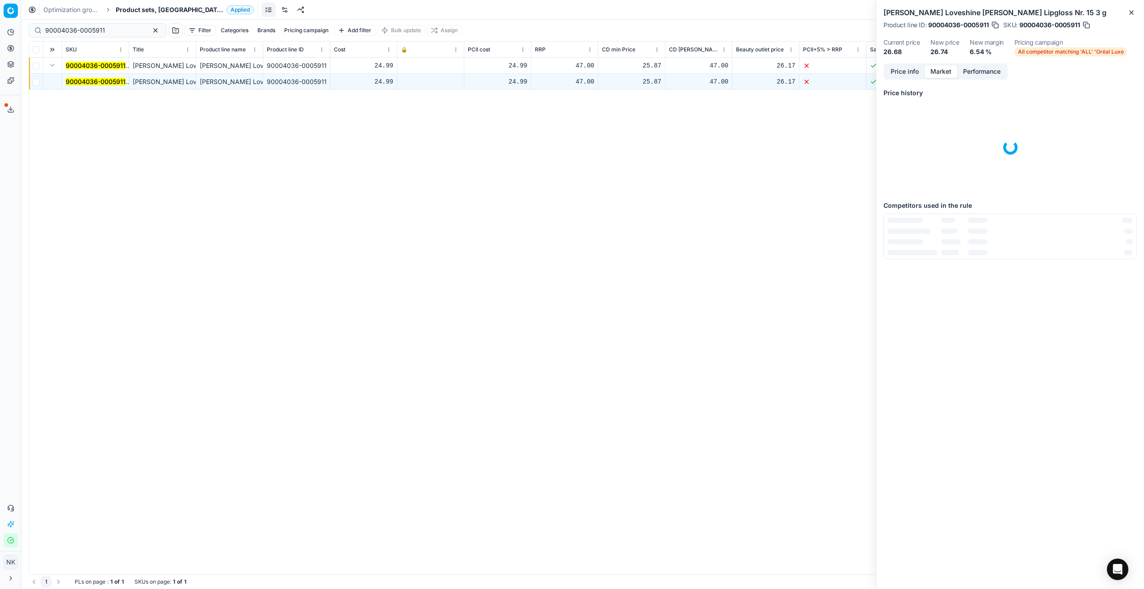
click at [564, 69] on button "Market" at bounding box center [941, 71] width 33 height 13
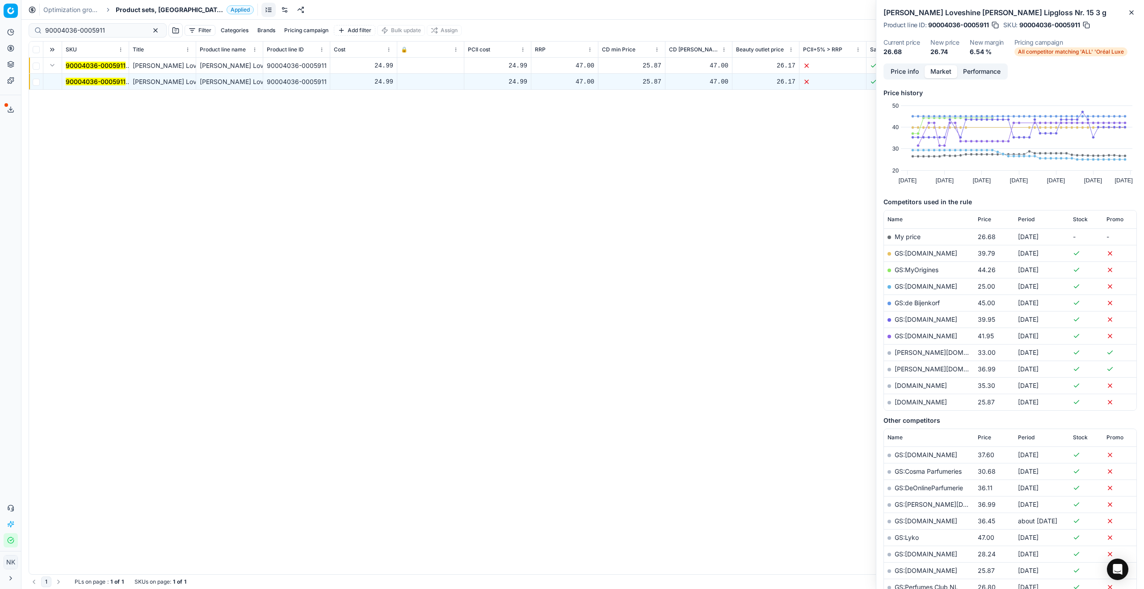
click at [564, 284] on link "GS:[DOMAIN_NAME]" at bounding box center [926, 286] width 63 height 8
click at [140, 11] on span "Product sets, [GEOGRAPHIC_DATA]" at bounding box center [169, 9] width 107 height 9
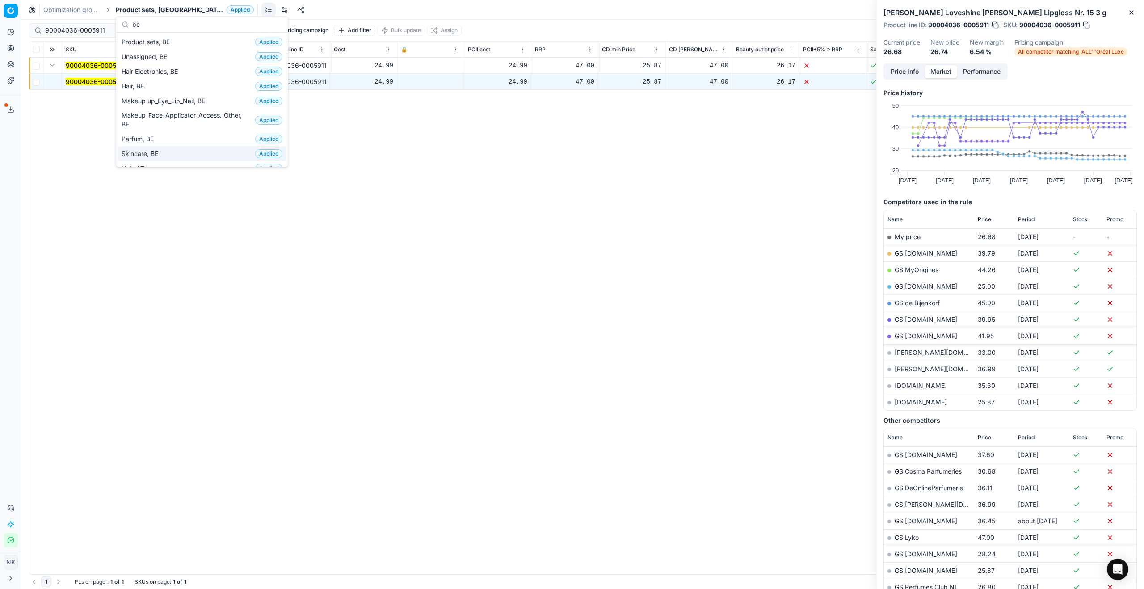
type input "be"
click at [146, 151] on span "Skincare, BE" at bounding box center [142, 153] width 40 height 9
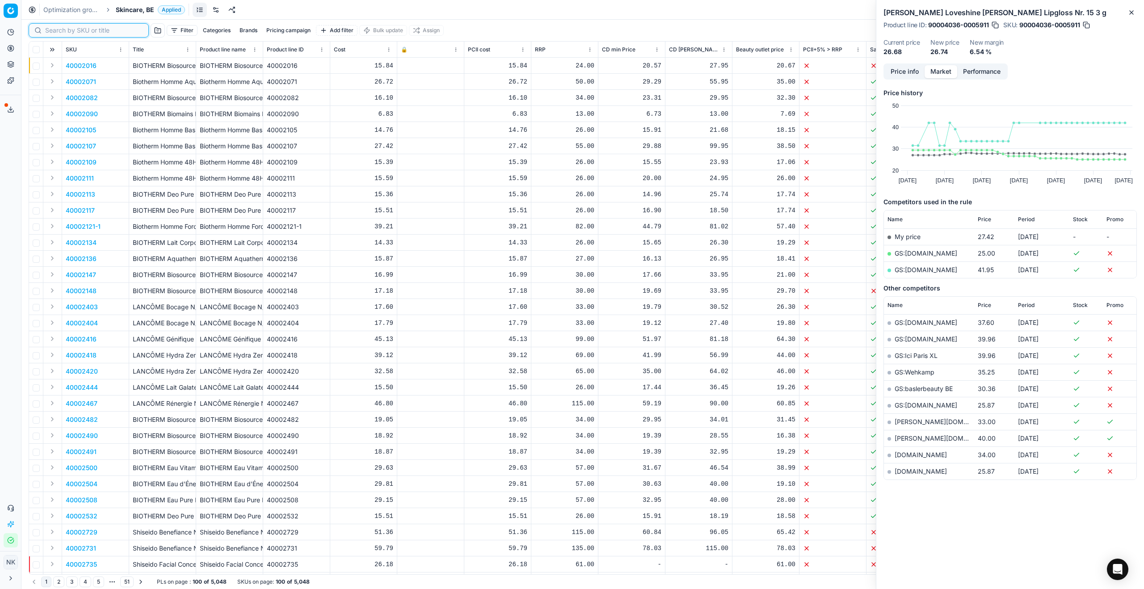
click at [54, 32] on input at bounding box center [94, 30] width 98 height 9
paste input "90002911-0004267"
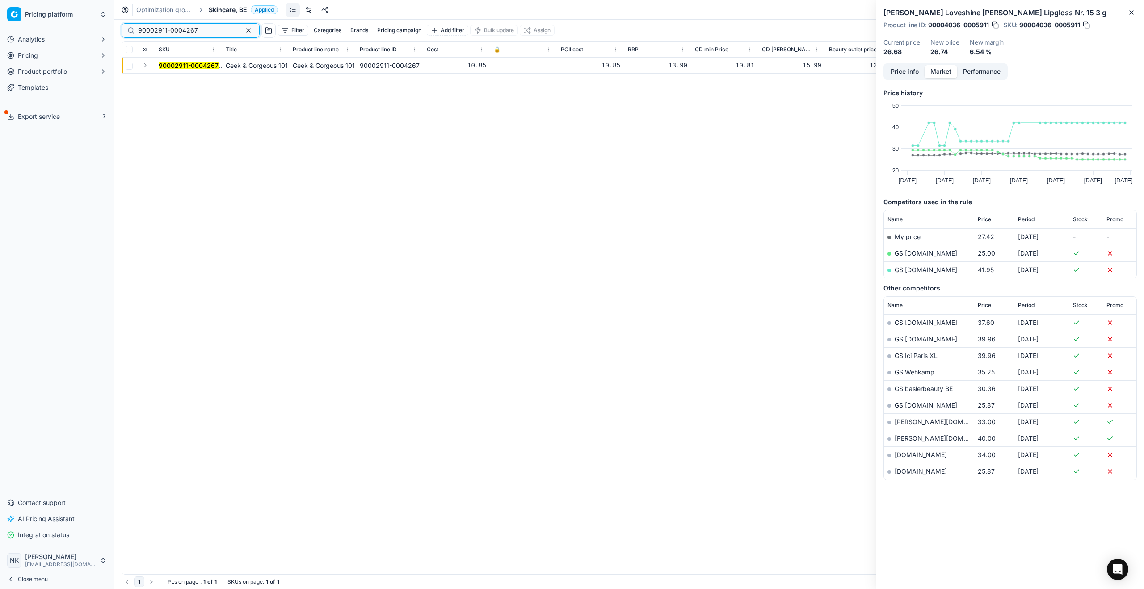
type input "90002911-0004267"
click at [26, 318] on span "Close menu" at bounding box center [33, 579] width 30 height 7
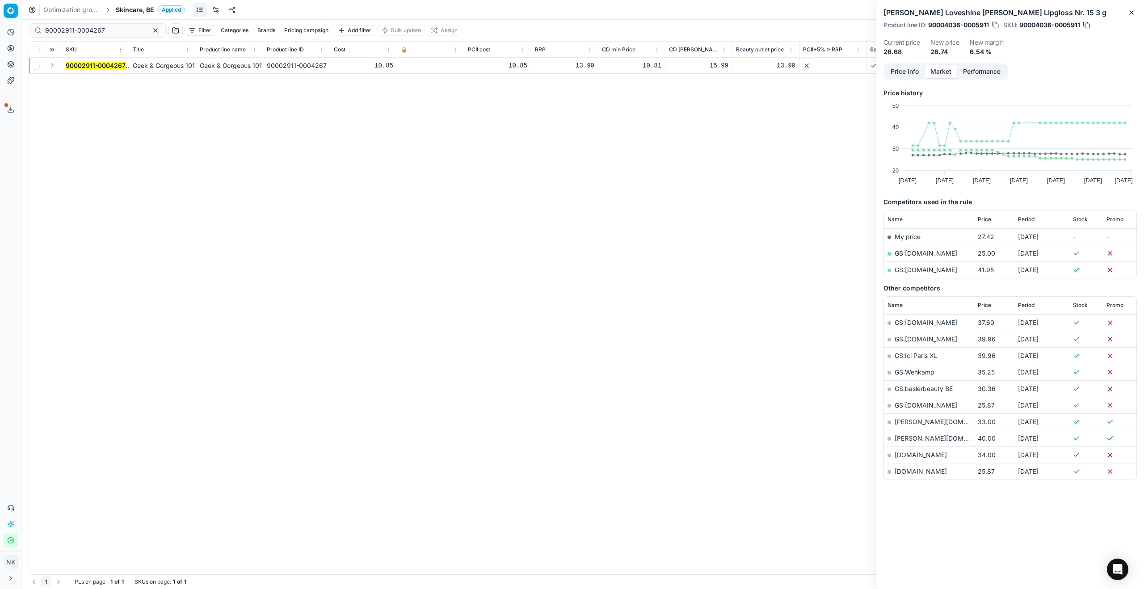
click at [52, 63] on button "Expand" at bounding box center [52, 65] width 11 height 11
click at [76, 79] on mark "90002911-0004267" at bounding box center [96, 82] width 60 height 8
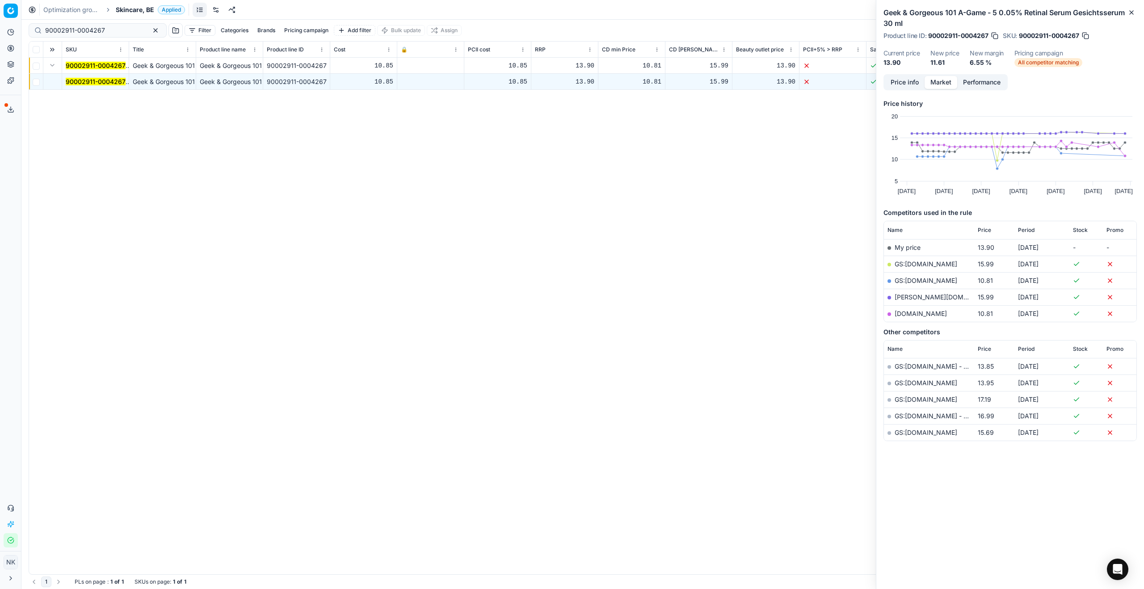
click at [564, 86] on button "Price info" at bounding box center [905, 82] width 40 height 13
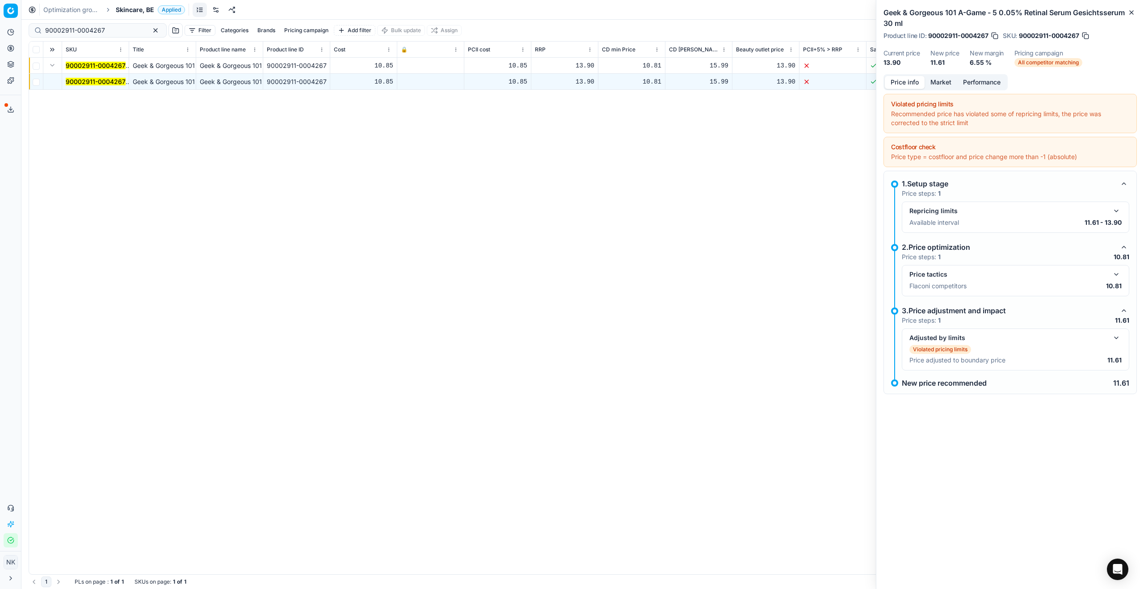
click at [564, 275] on button "button" at bounding box center [1116, 274] width 11 height 11
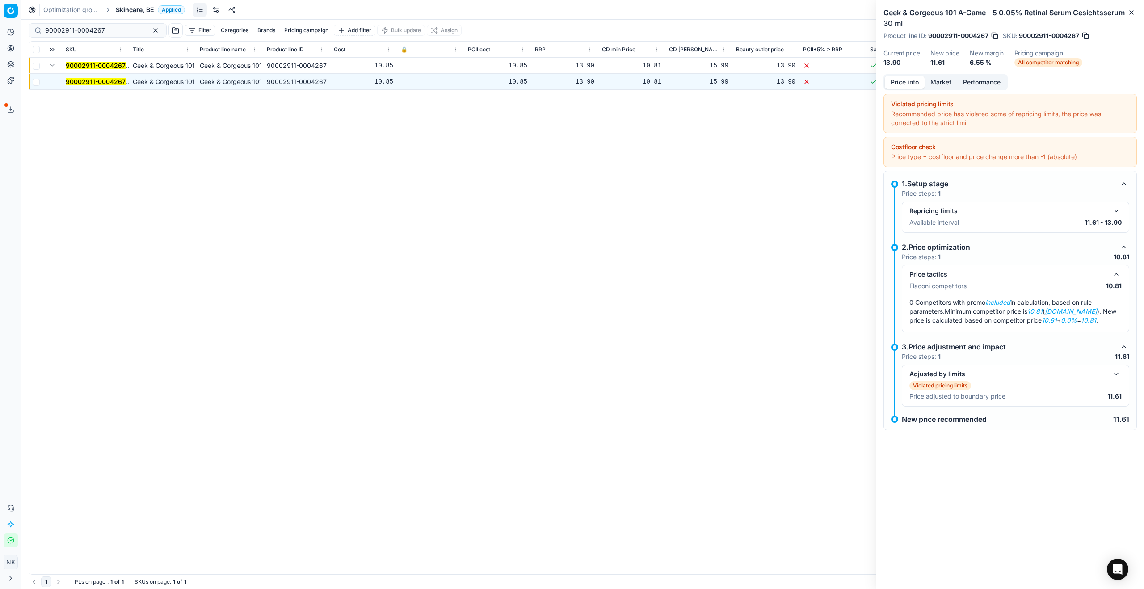
click at [564, 86] on button "Market" at bounding box center [941, 82] width 33 height 13
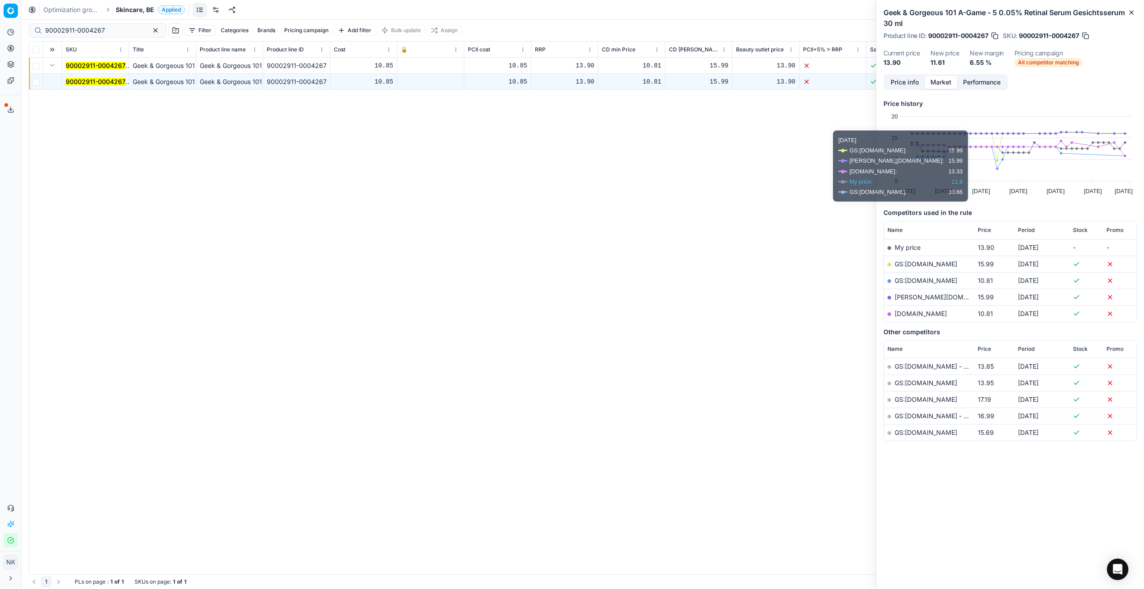
click at [564, 278] on link "GS:[DOMAIN_NAME]" at bounding box center [926, 281] width 63 height 8
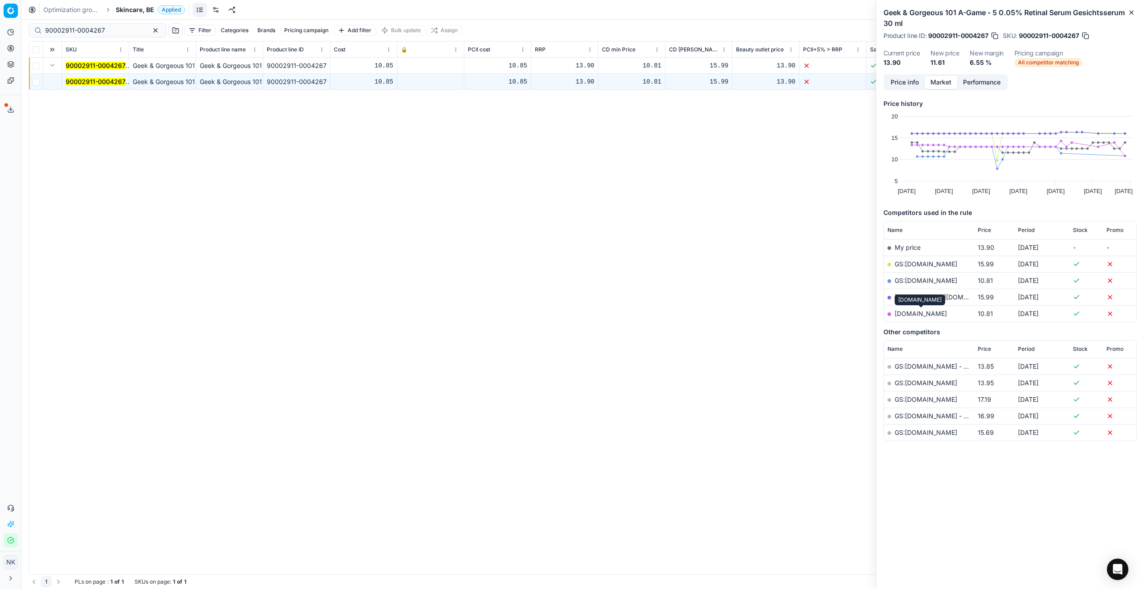
click at [564, 312] on link "[DOMAIN_NAME]" at bounding box center [921, 314] width 52 height 8
click at [564, 83] on button "Price info" at bounding box center [905, 82] width 40 height 13
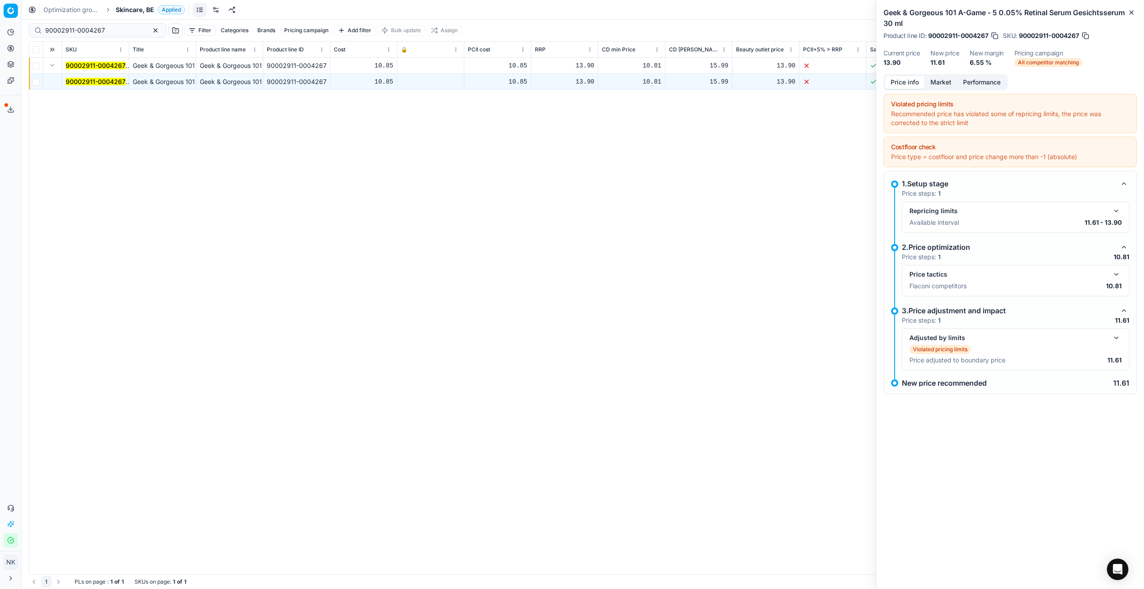
click at [135, 8] on span "Skincare, BE" at bounding box center [135, 9] width 38 height 9
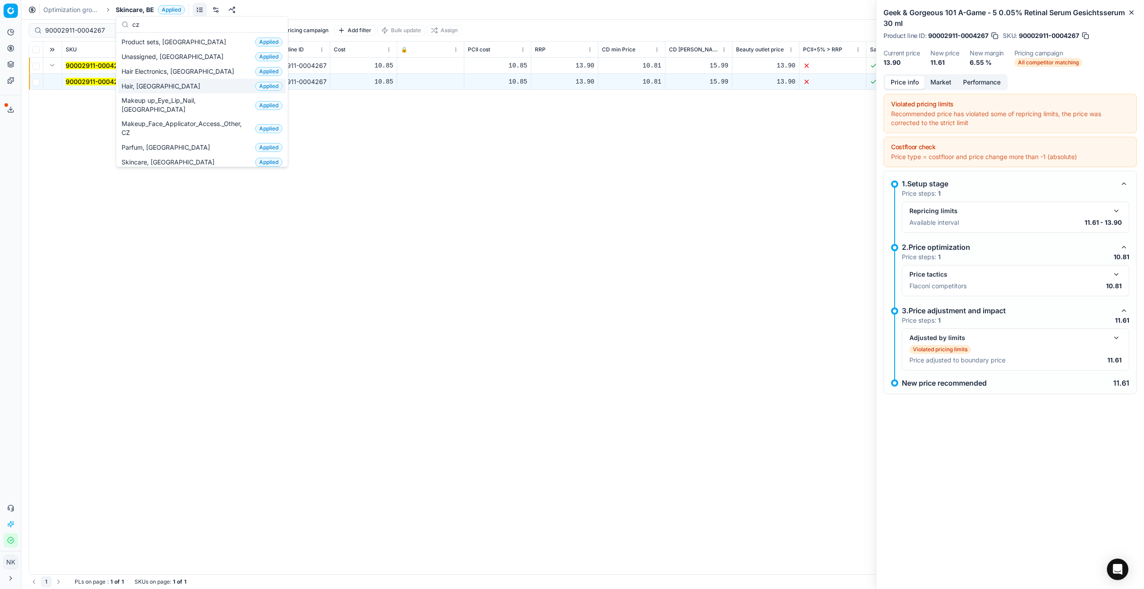
type input "cz"
click at [136, 86] on span "Hair, [GEOGRAPHIC_DATA]" at bounding box center [163, 86] width 82 height 9
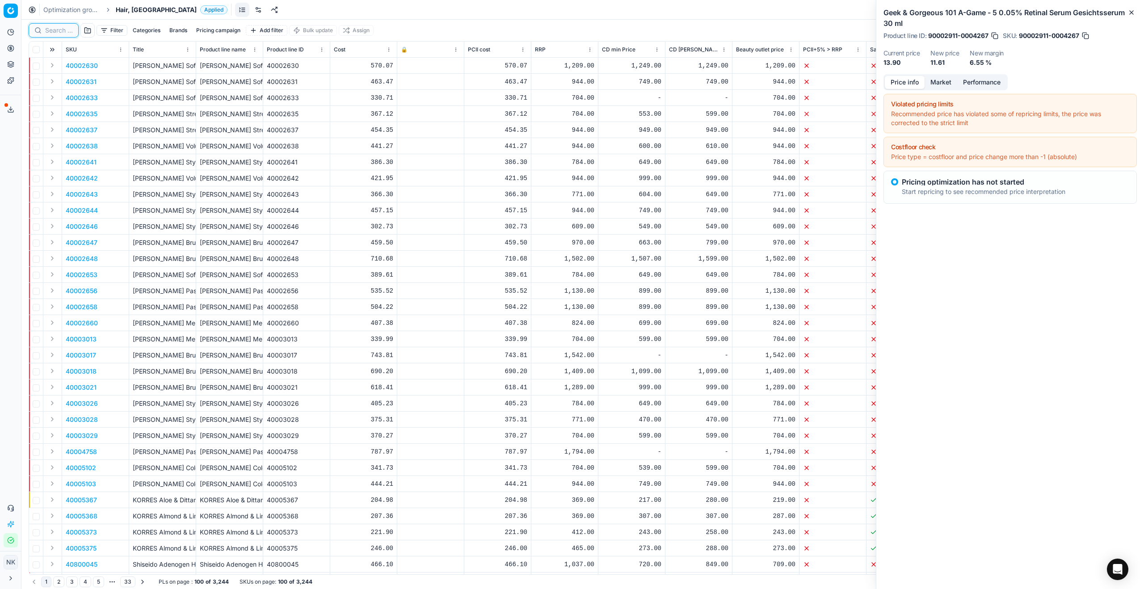
click at [56, 29] on input at bounding box center [59, 30] width 28 height 9
paste input "90008625-0013321"
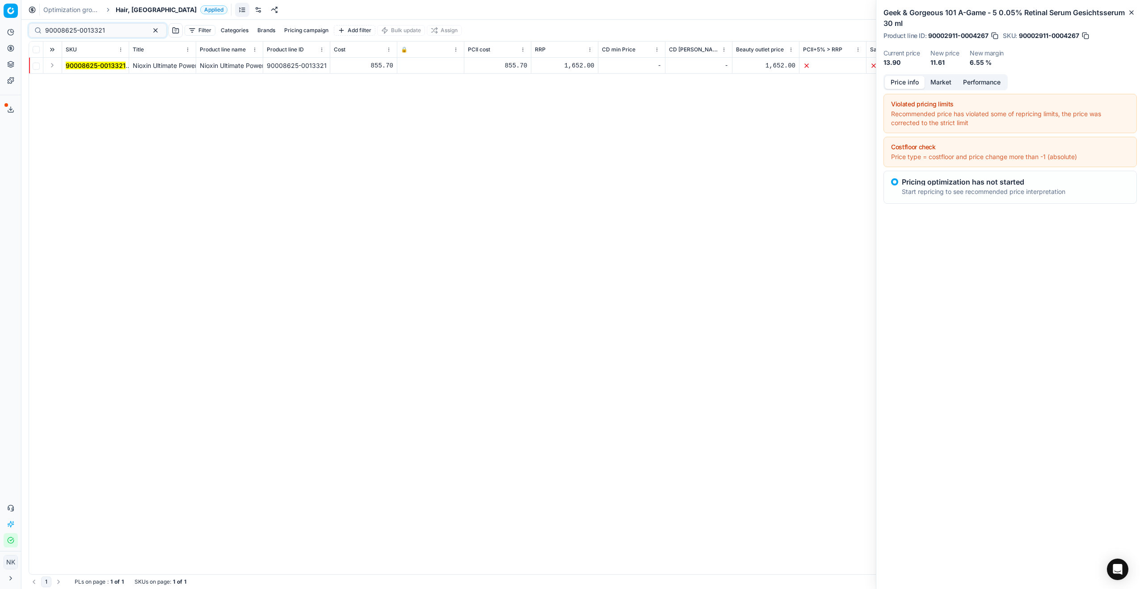
click at [51, 68] on button "Expand" at bounding box center [52, 65] width 11 height 11
click at [76, 82] on mark "90008625-0013321" at bounding box center [96, 82] width 60 height 8
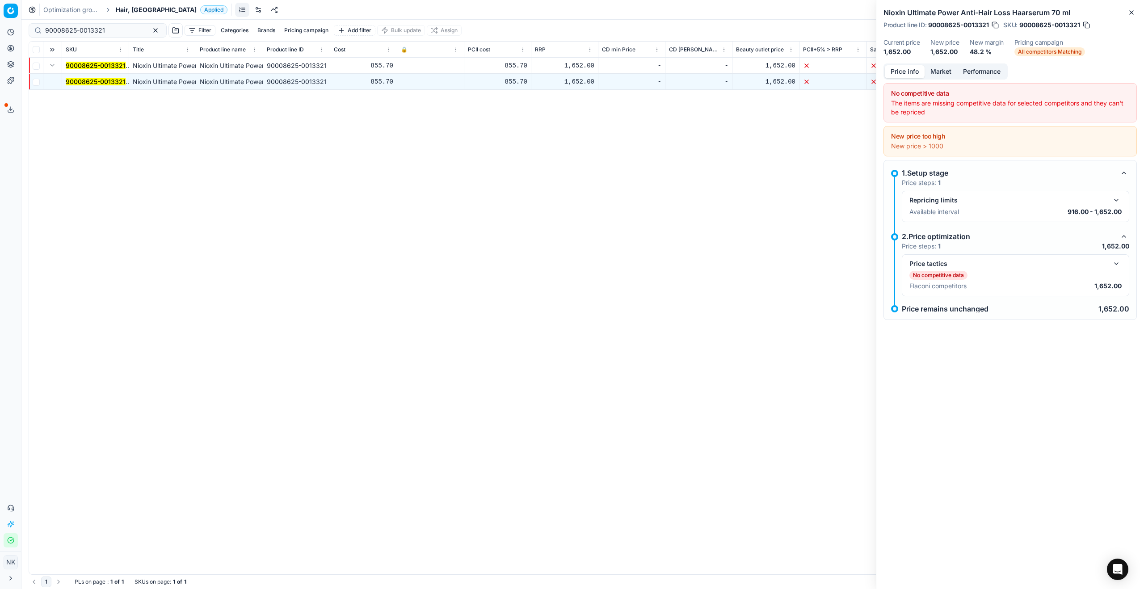
click at [564, 68] on button "Market" at bounding box center [941, 71] width 33 height 13
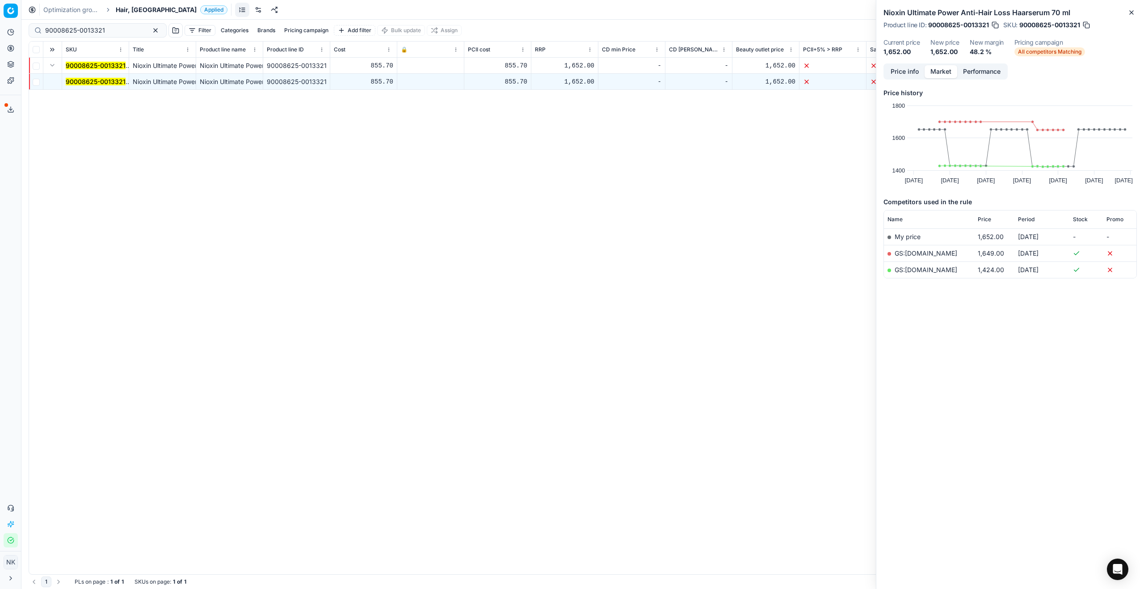
click at [564, 72] on button "Price info" at bounding box center [905, 71] width 40 height 13
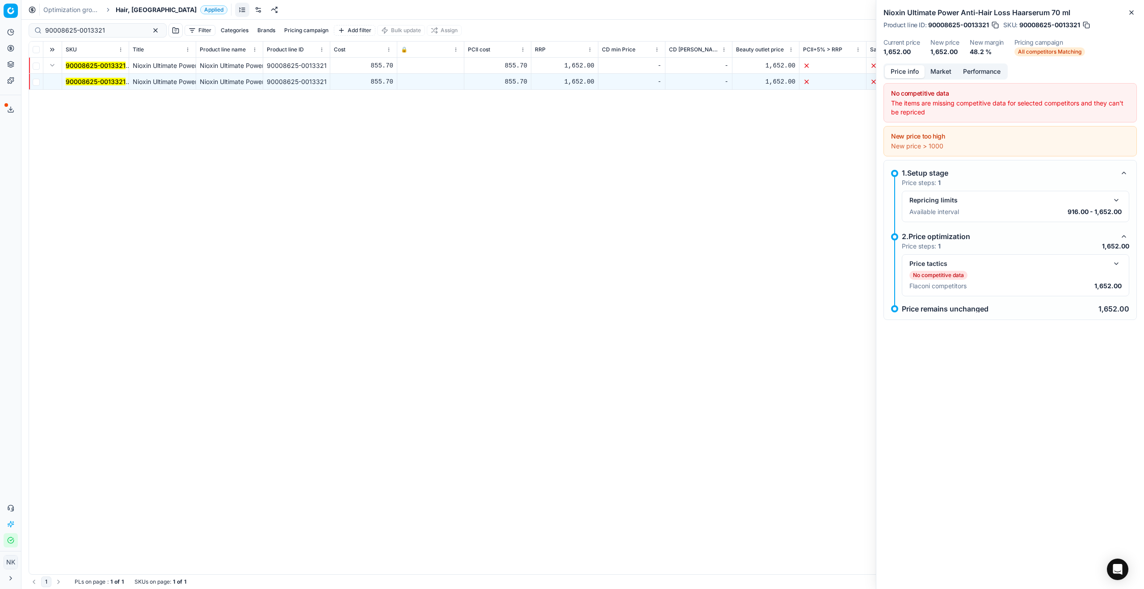
click at [564, 265] on button "button" at bounding box center [1116, 263] width 11 height 11
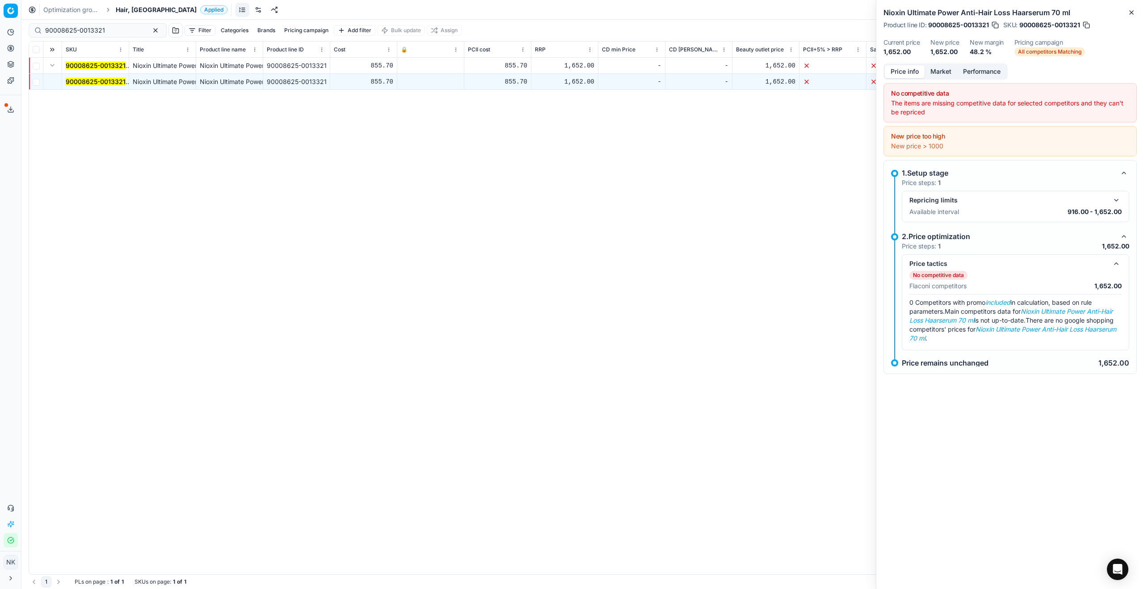
click at [564, 205] on button "button" at bounding box center [1116, 200] width 11 height 11
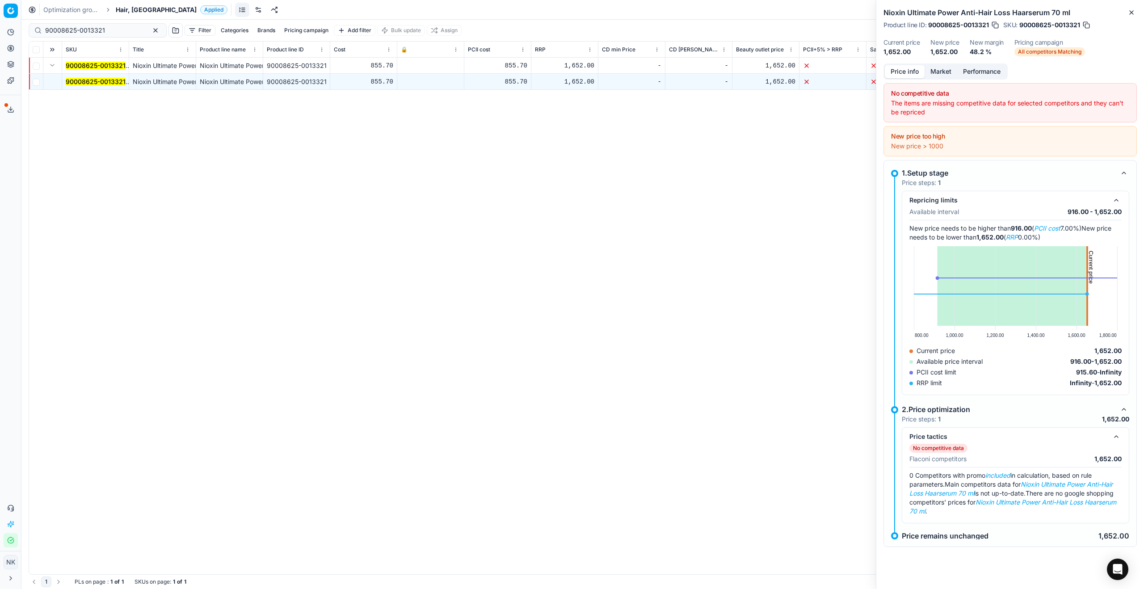
click at [564, 205] on button "button" at bounding box center [1116, 200] width 11 height 11
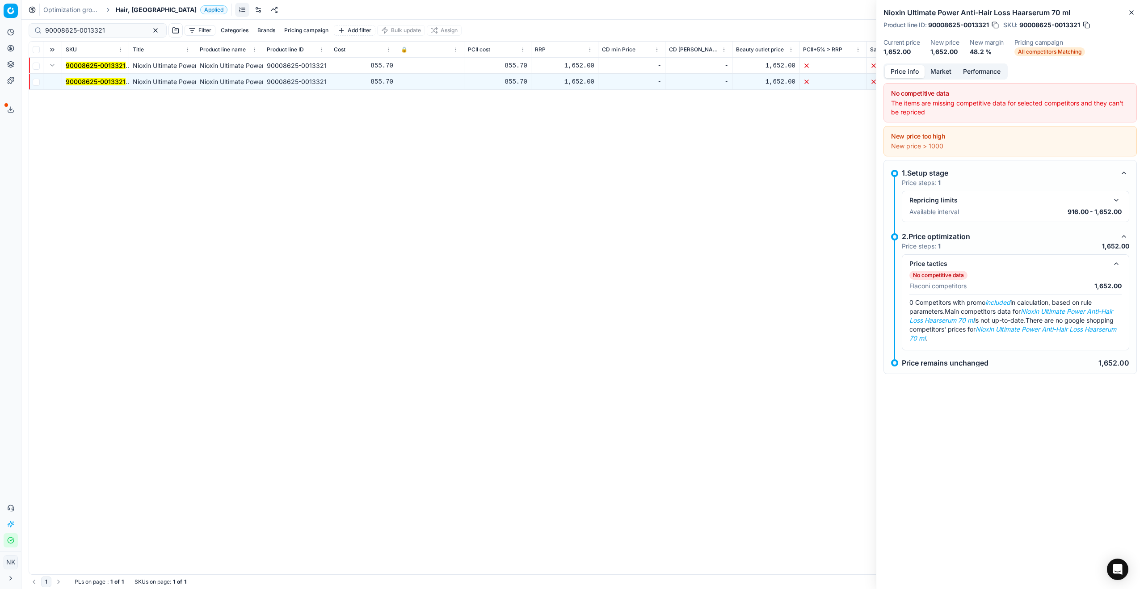
click at [564, 75] on button "Market" at bounding box center [941, 71] width 33 height 13
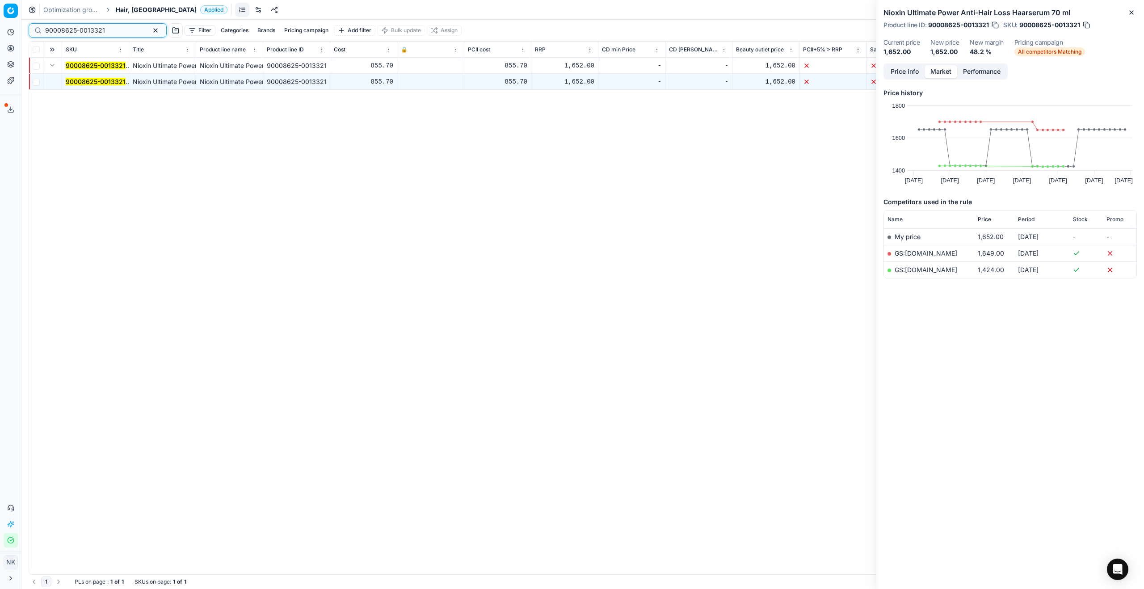
click at [95, 29] on input "90008625-0013321" at bounding box center [94, 30] width 98 height 9
paste input "80019673-40"
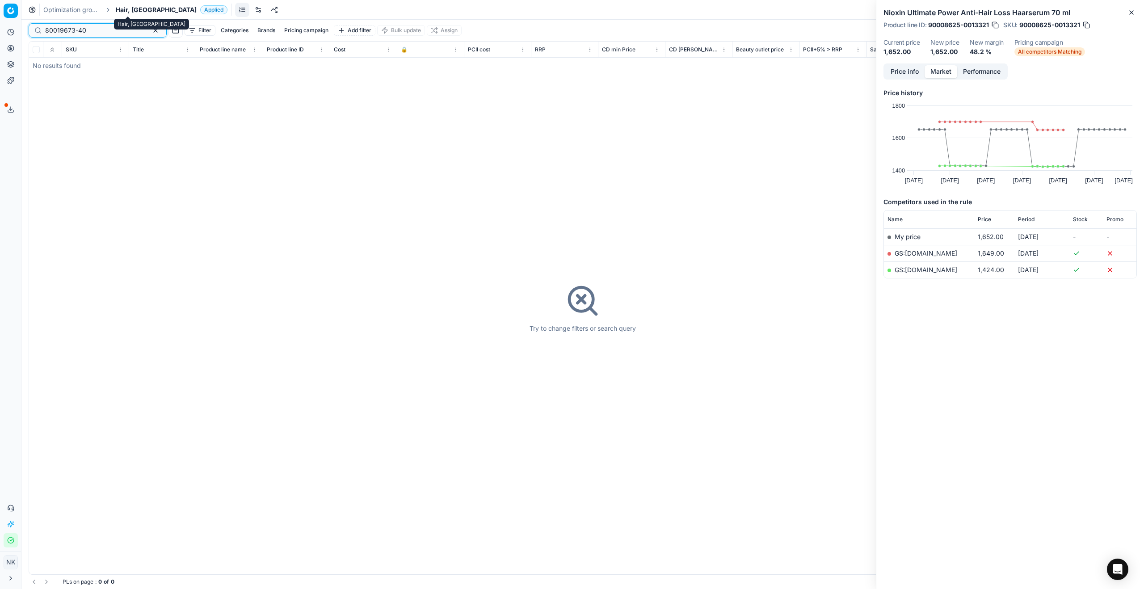
type input "80019673-40"
click at [125, 9] on span "Hair, [GEOGRAPHIC_DATA]" at bounding box center [156, 9] width 81 height 9
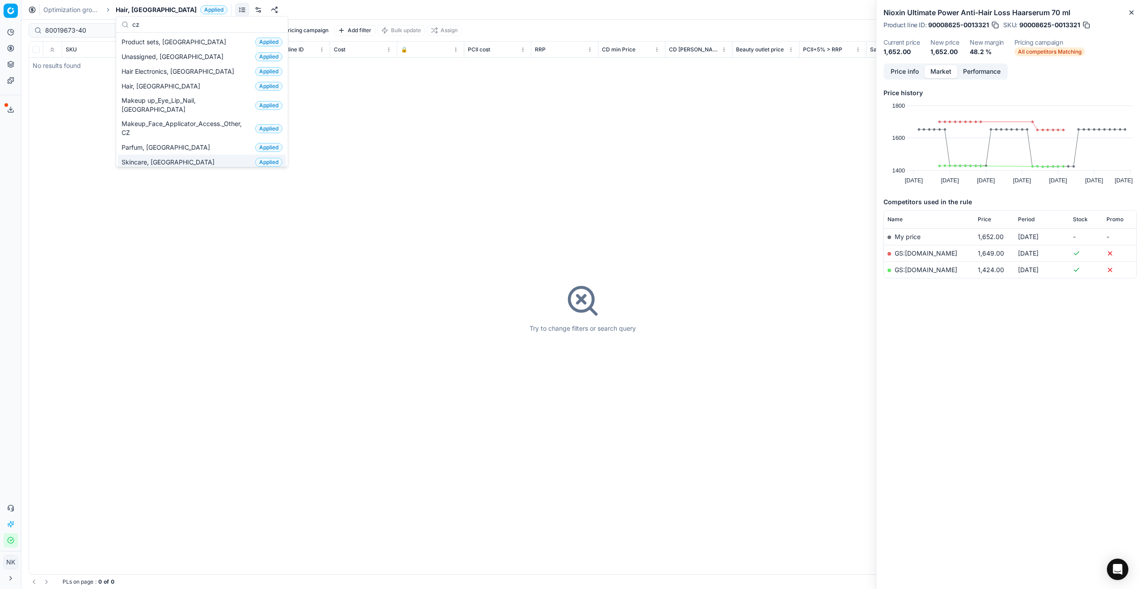
type input "cz"
click at [134, 158] on span "Skincare, [GEOGRAPHIC_DATA]" at bounding box center [170, 162] width 97 height 9
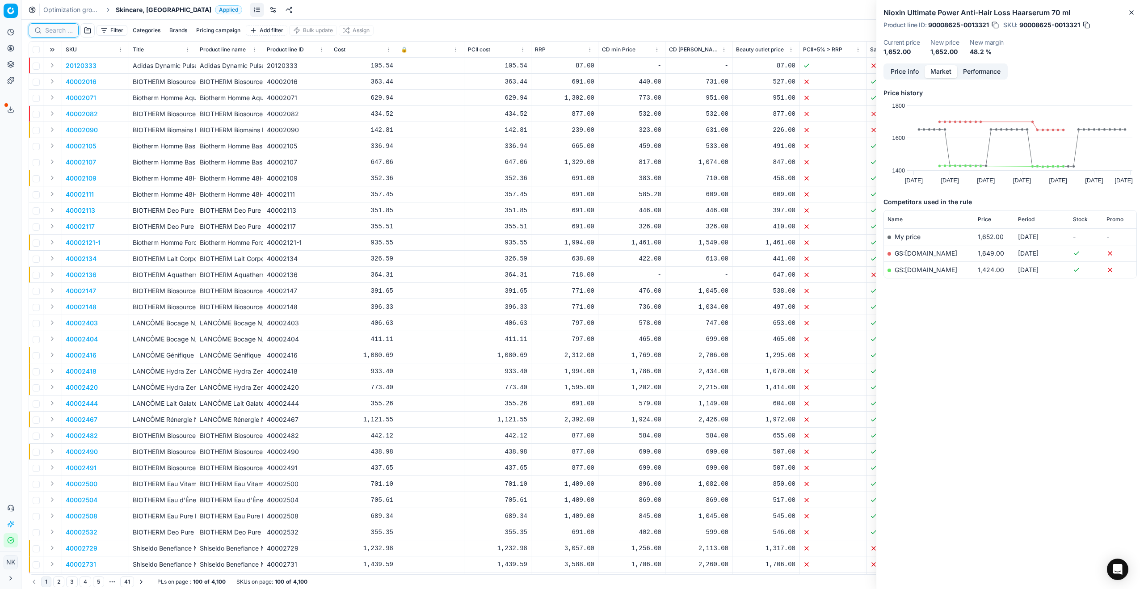
click at [60, 32] on input at bounding box center [59, 30] width 28 height 9
paste input "80019673-40"
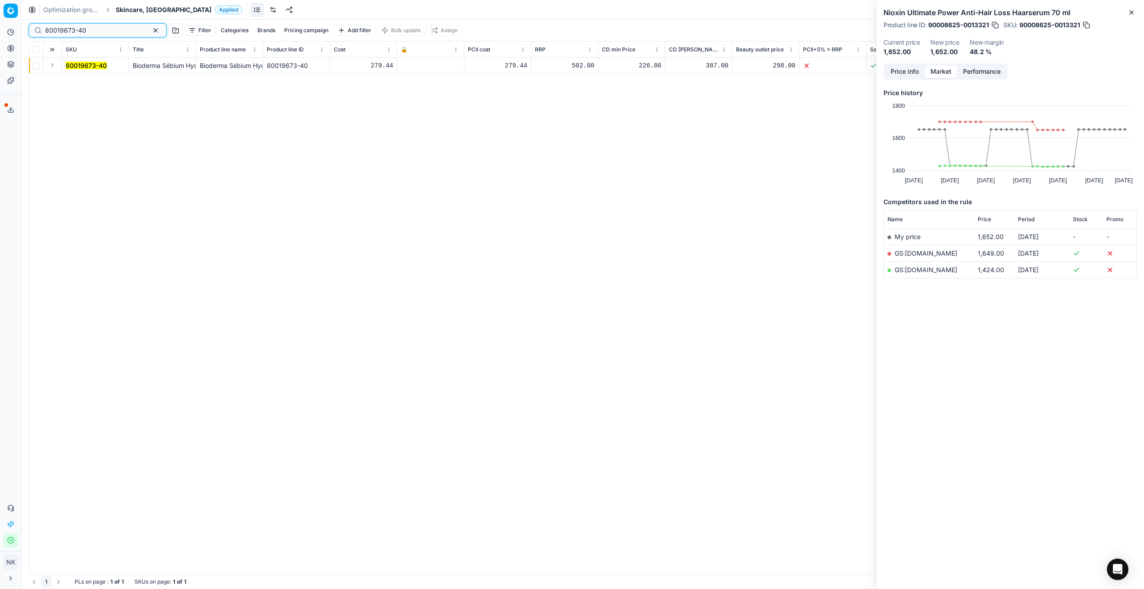
type input "80019673-40"
click at [48, 66] on button "Expand" at bounding box center [52, 65] width 11 height 11
click at [77, 81] on mark "80019673-40" at bounding box center [86, 82] width 41 height 8
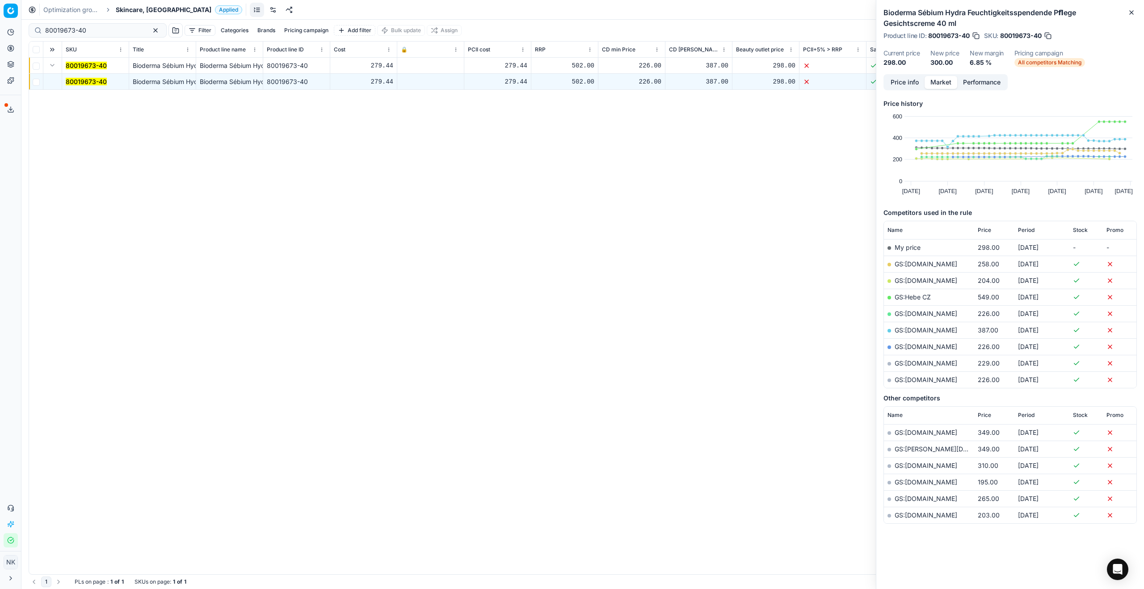
click at [564, 84] on button "Price info" at bounding box center [905, 82] width 40 height 13
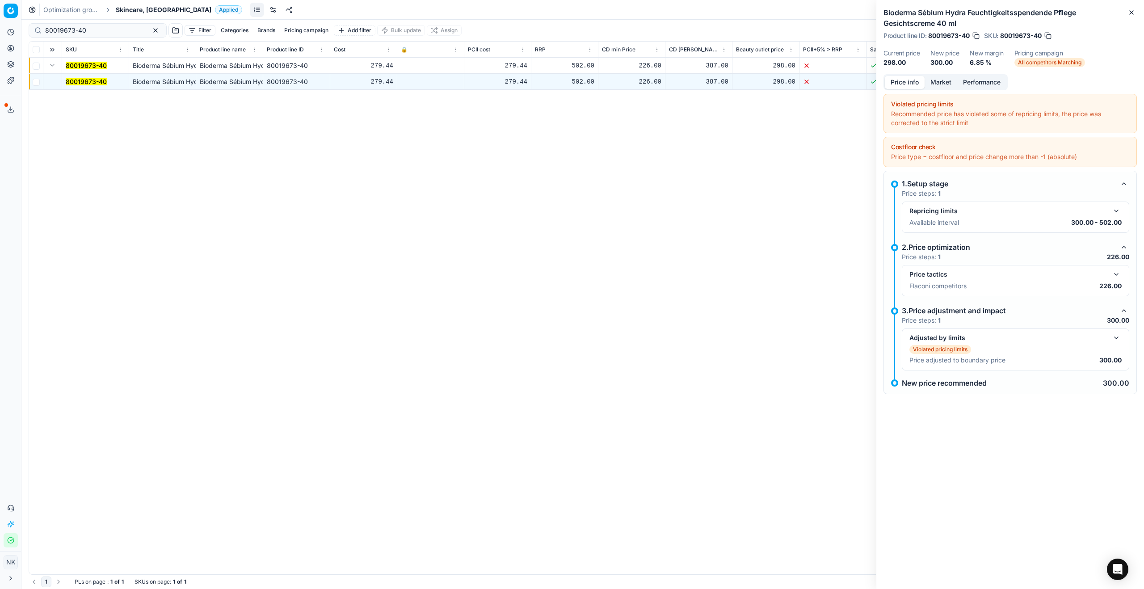
click at [564, 276] on button "button" at bounding box center [1116, 274] width 11 height 11
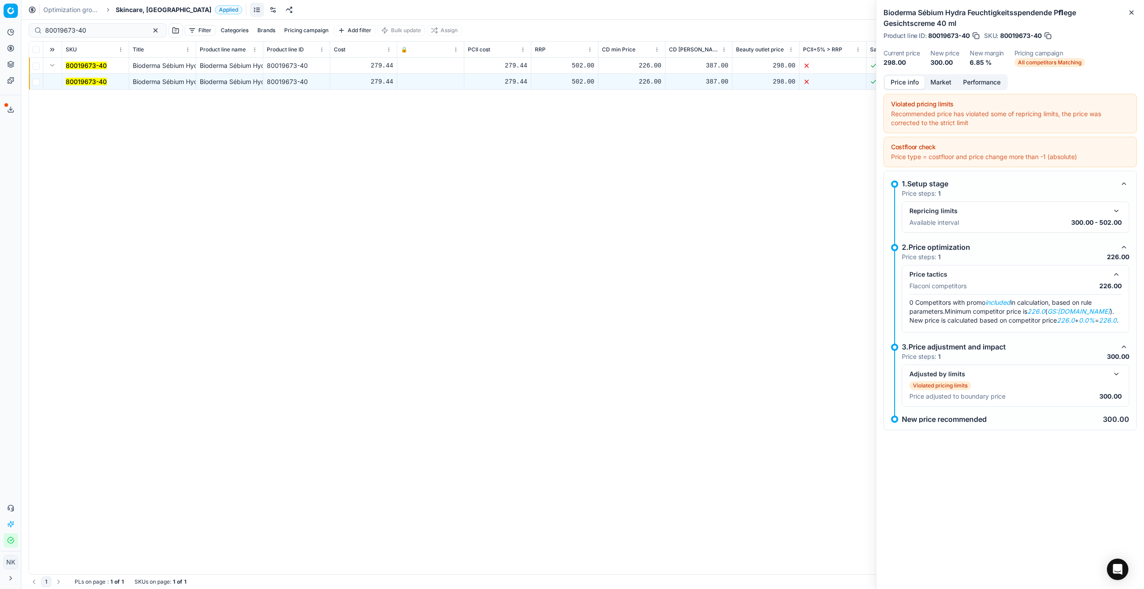
click at [564, 80] on button "Market" at bounding box center [941, 82] width 33 height 13
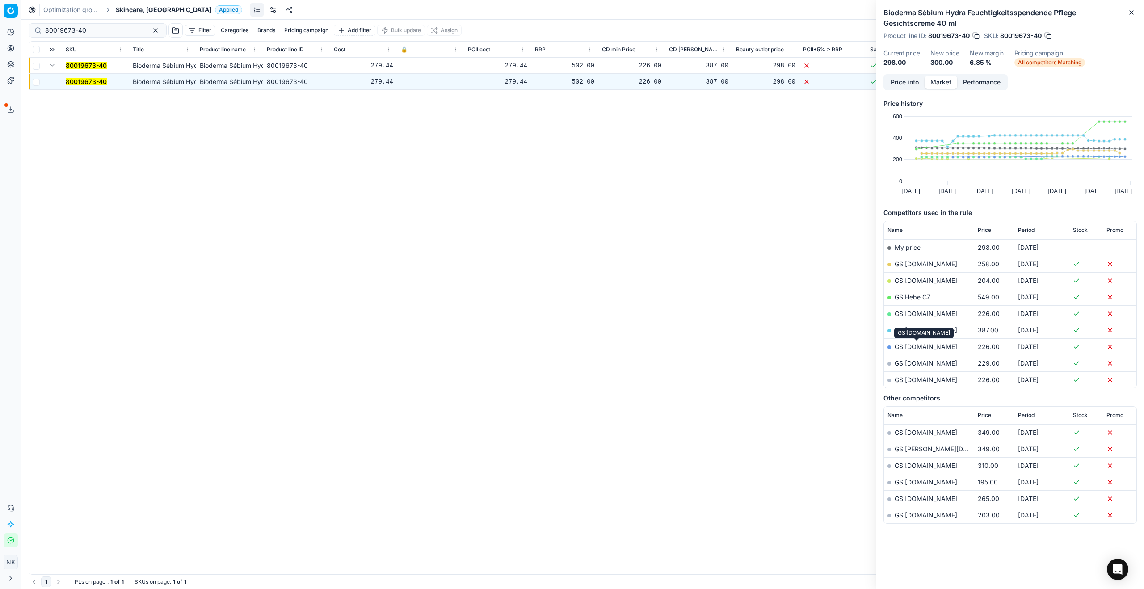
click at [564, 318] on link "GS:[DOMAIN_NAME]" at bounding box center [926, 347] width 63 height 8
click at [131, 12] on span "Skincare, [GEOGRAPHIC_DATA]" at bounding box center [164, 9] width 96 height 9
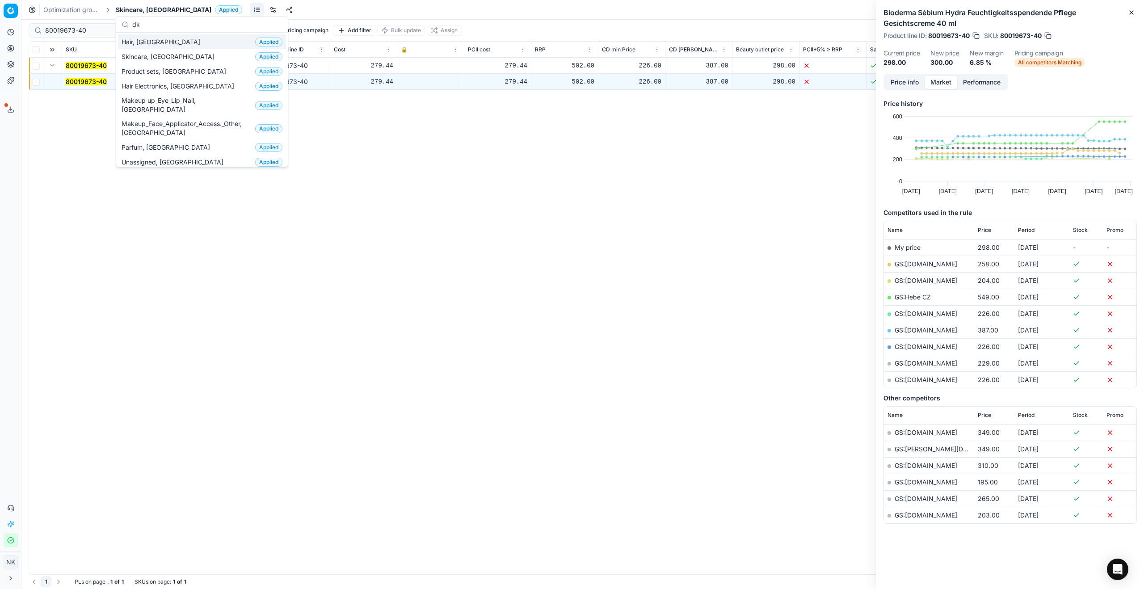
type input "dk"
click at [135, 45] on span "Hair, [GEOGRAPHIC_DATA]" at bounding box center [163, 42] width 82 height 9
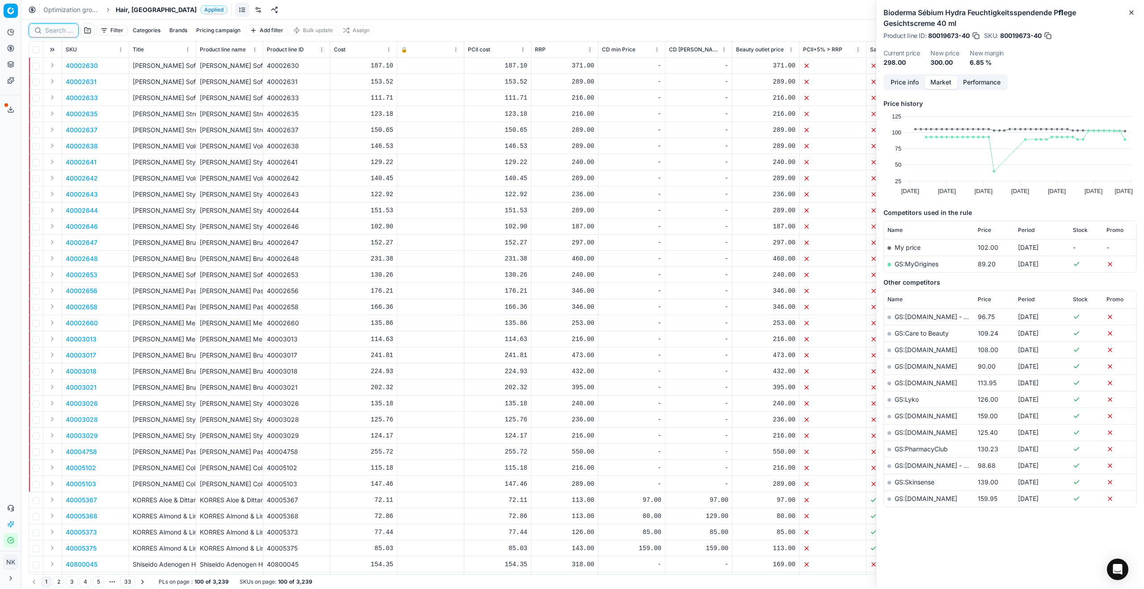
click at [55, 30] on input at bounding box center [59, 30] width 28 height 9
paste input "90000501-0000651"
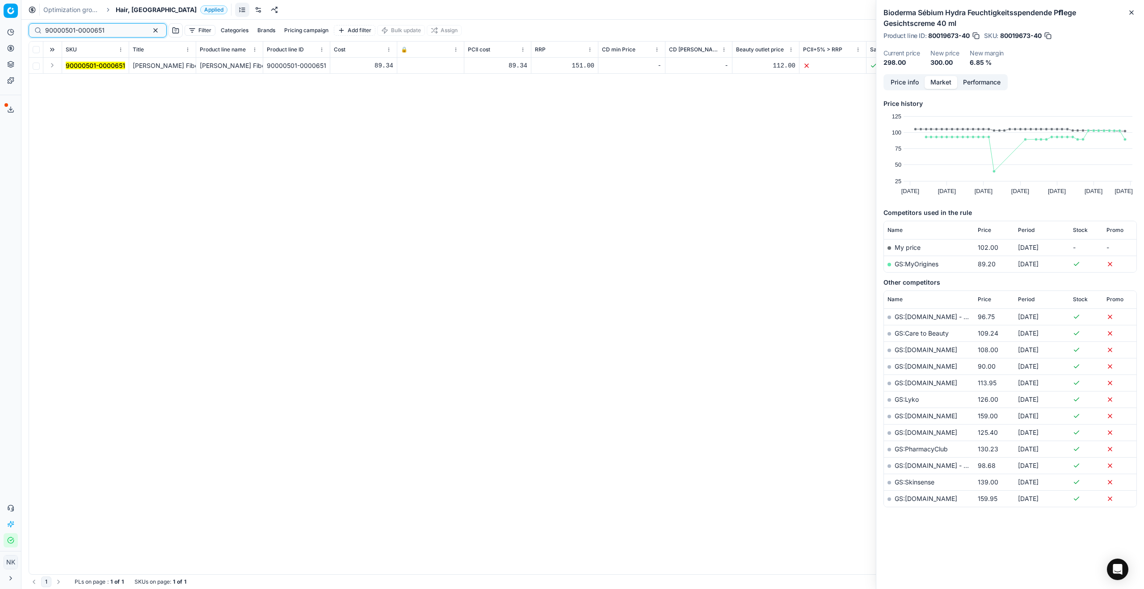
type input "90000501-0000651"
click at [50, 64] on button "Expand" at bounding box center [52, 65] width 11 height 11
click at [78, 81] on mark "90000501-0000651" at bounding box center [95, 82] width 59 height 8
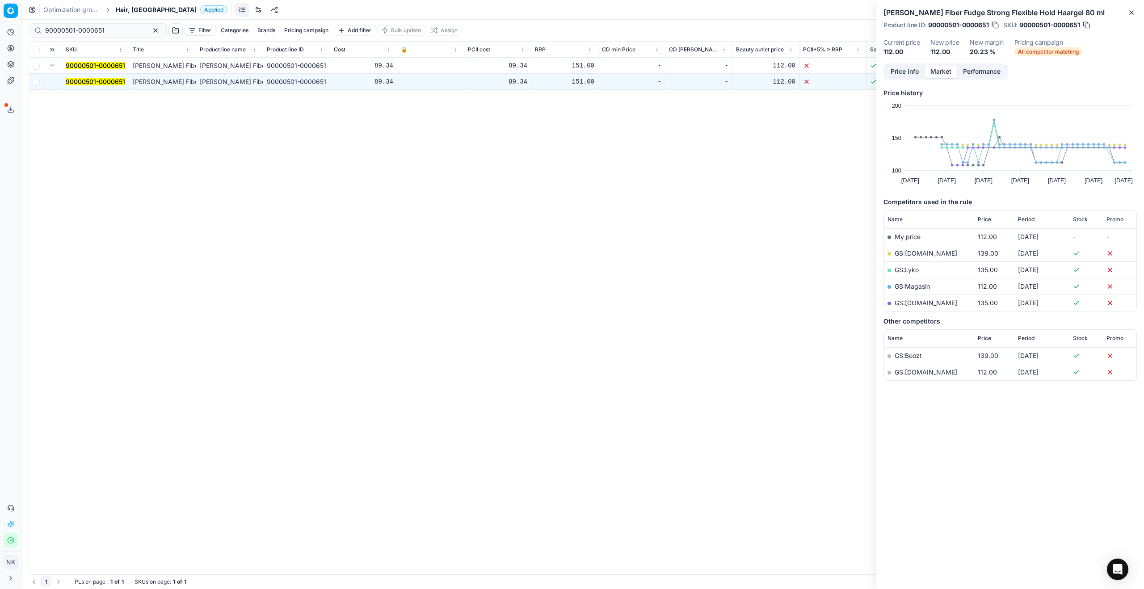
click at [564, 72] on button "Price info" at bounding box center [905, 71] width 40 height 13
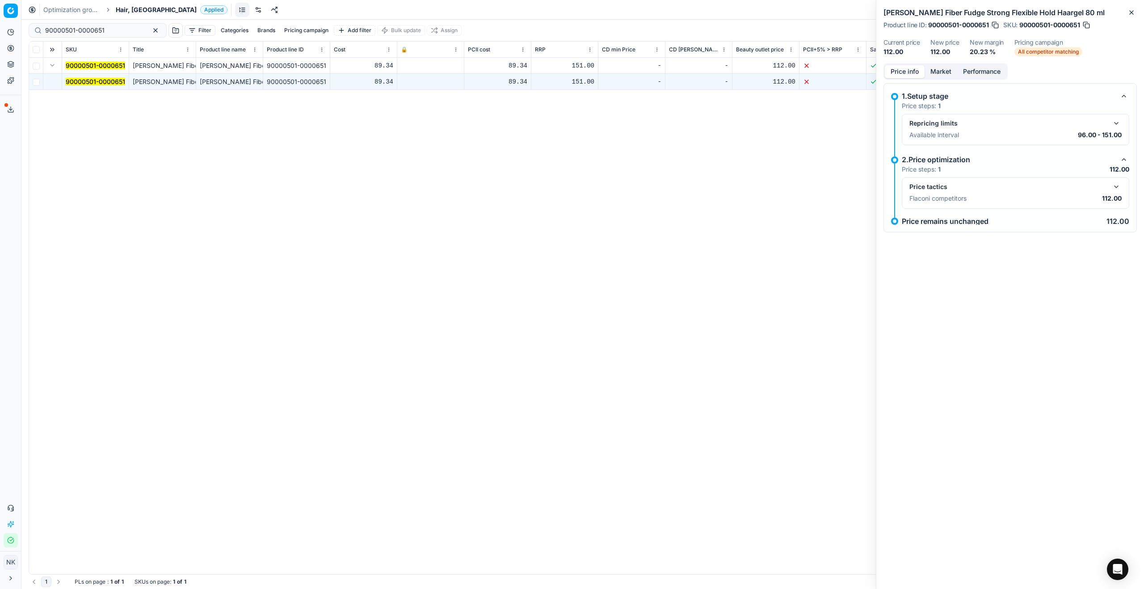
click at [564, 186] on button "button" at bounding box center [1116, 186] width 11 height 11
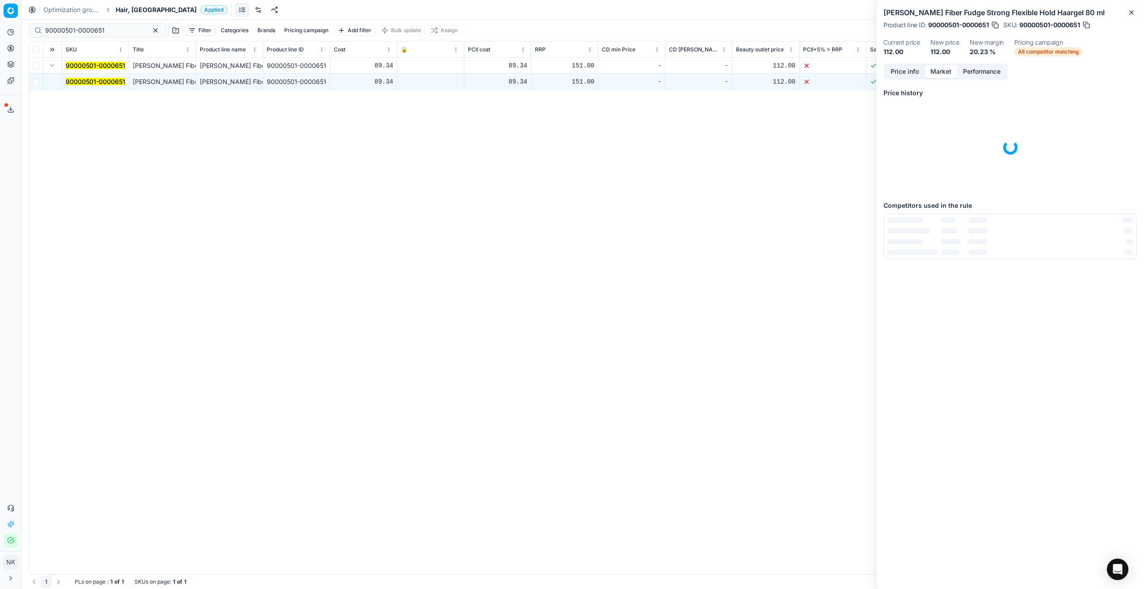
click at [564, 73] on button "Market" at bounding box center [941, 71] width 33 height 13
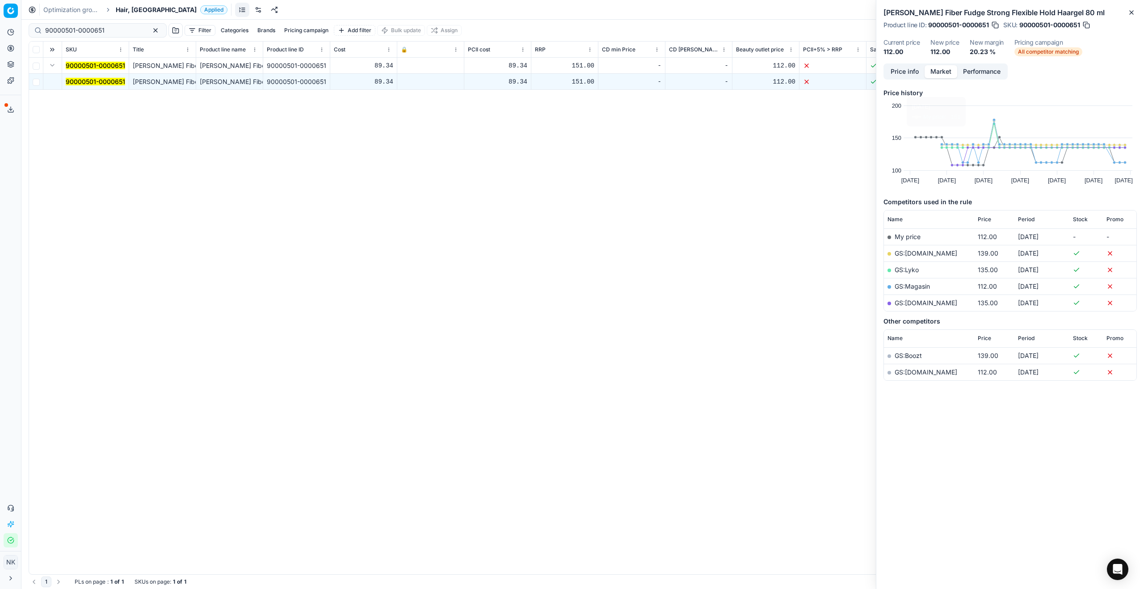
click at [564, 288] on link "GS:Magasin" at bounding box center [912, 286] width 35 height 8
click at [125, 9] on span "Hair, [GEOGRAPHIC_DATA]" at bounding box center [156, 9] width 81 height 9
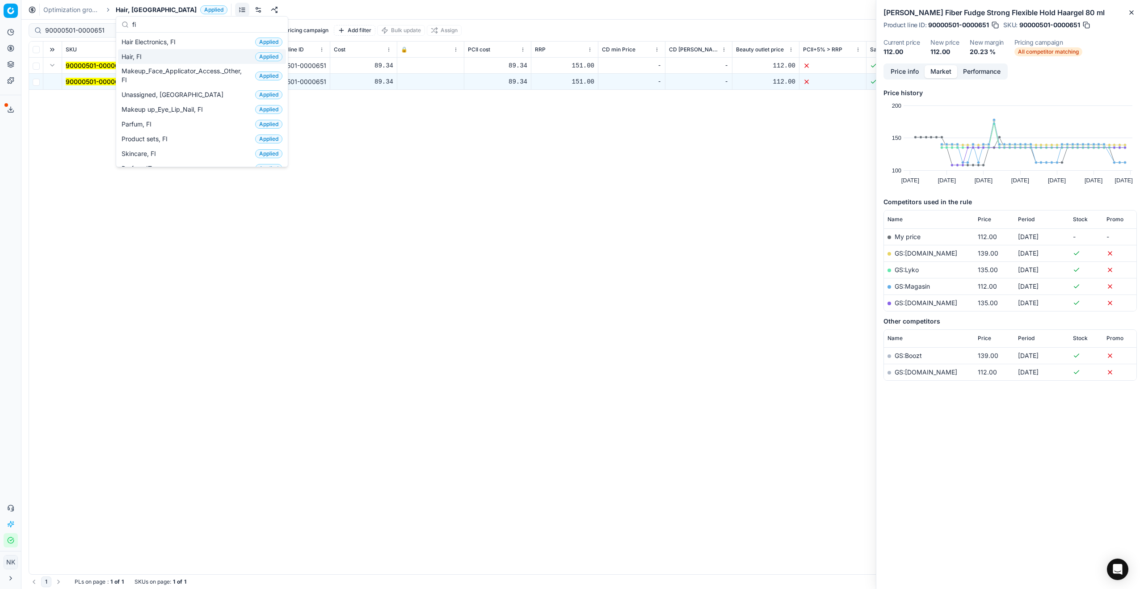
type input "fi"
click at [134, 59] on span "Hair, FI" at bounding box center [134, 56] width 24 height 9
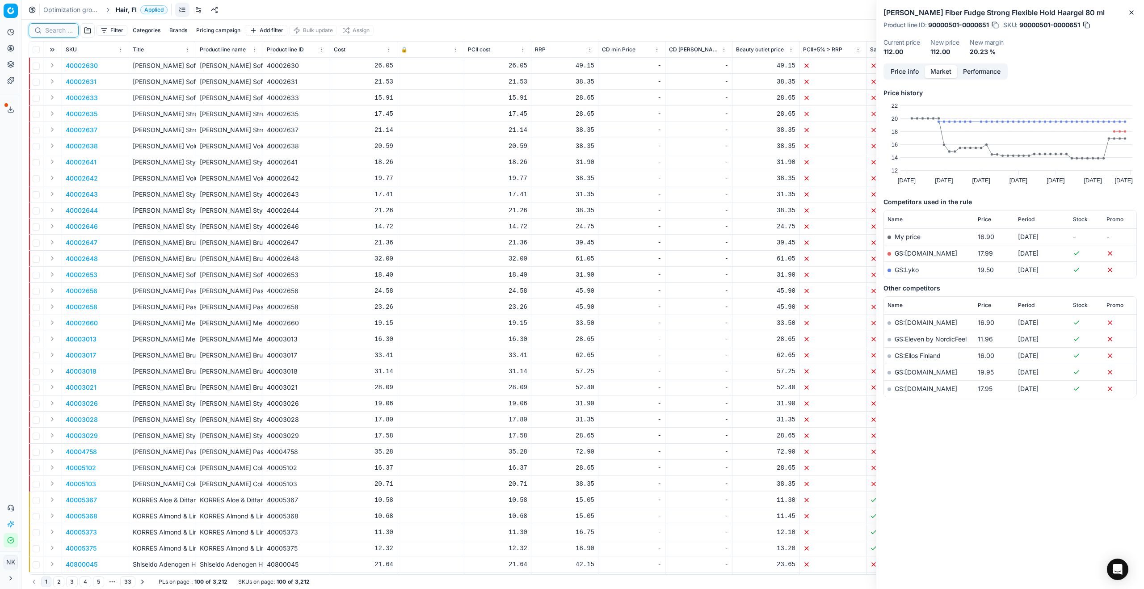
click at [57, 33] on input at bounding box center [59, 30] width 28 height 9
paste input "90008625-0013321"
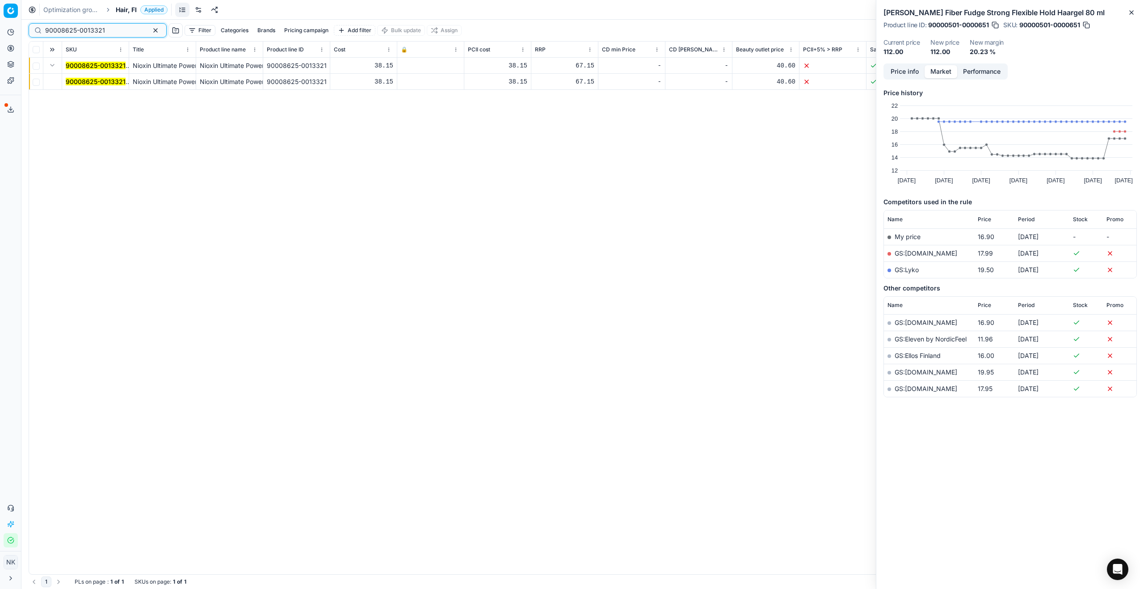
type input "90008625-0013321"
click at [84, 80] on mark "90008625-0013321" at bounding box center [96, 82] width 60 height 8
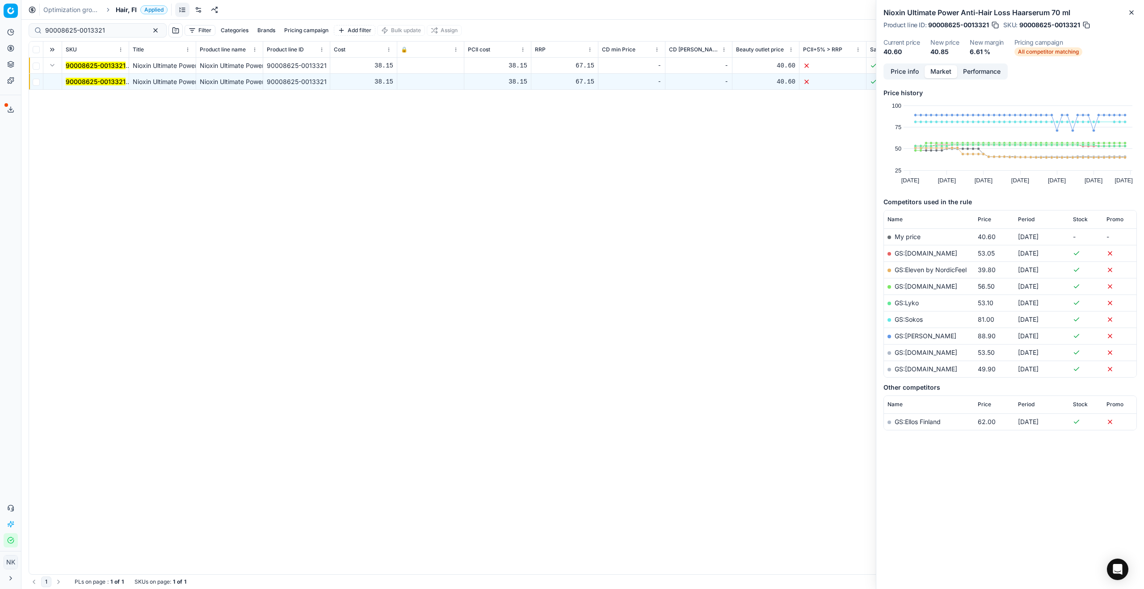
click at [564, 74] on button "Price info" at bounding box center [905, 71] width 40 height 13
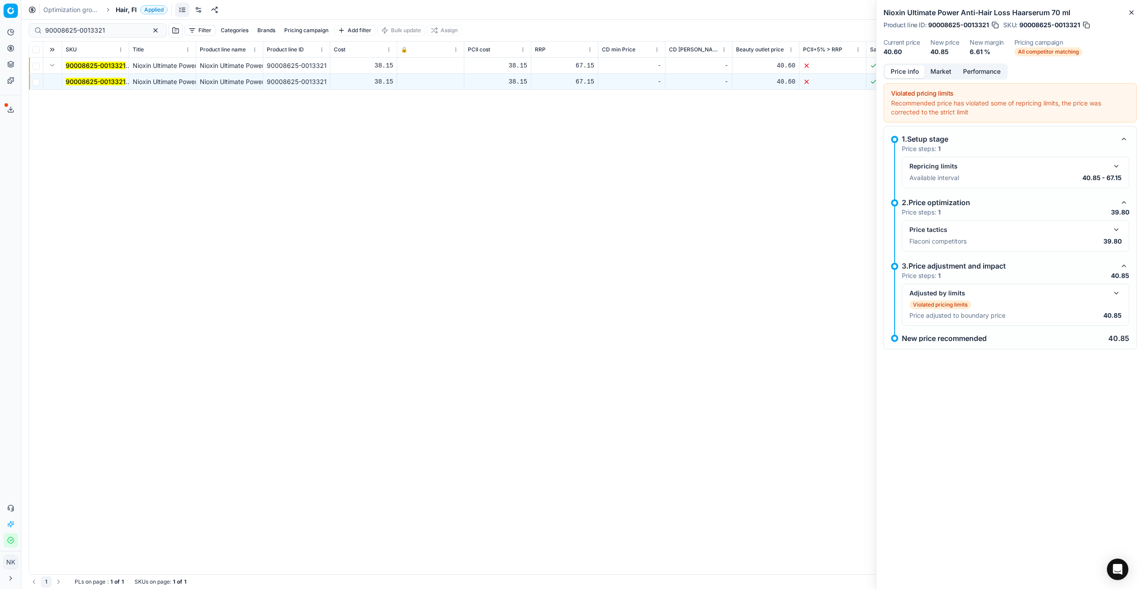
click at [564, 227] on button "button" at bounding box center [1116, 229] width 11 height 11
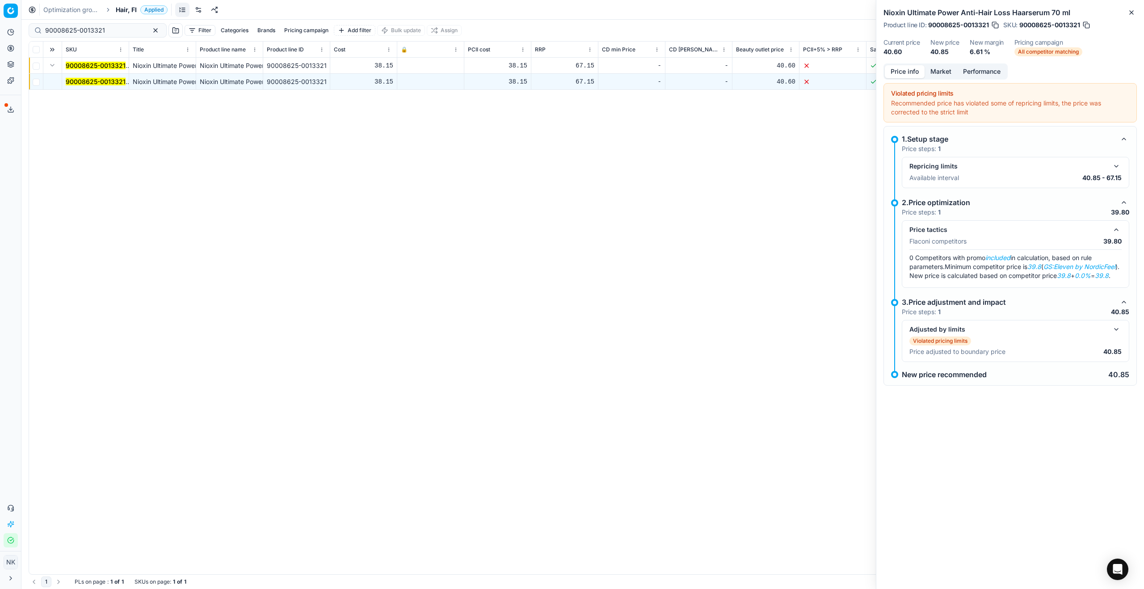
click at [564, 71] on button "Market" at bounding box center [941, 71] width 33 height 13
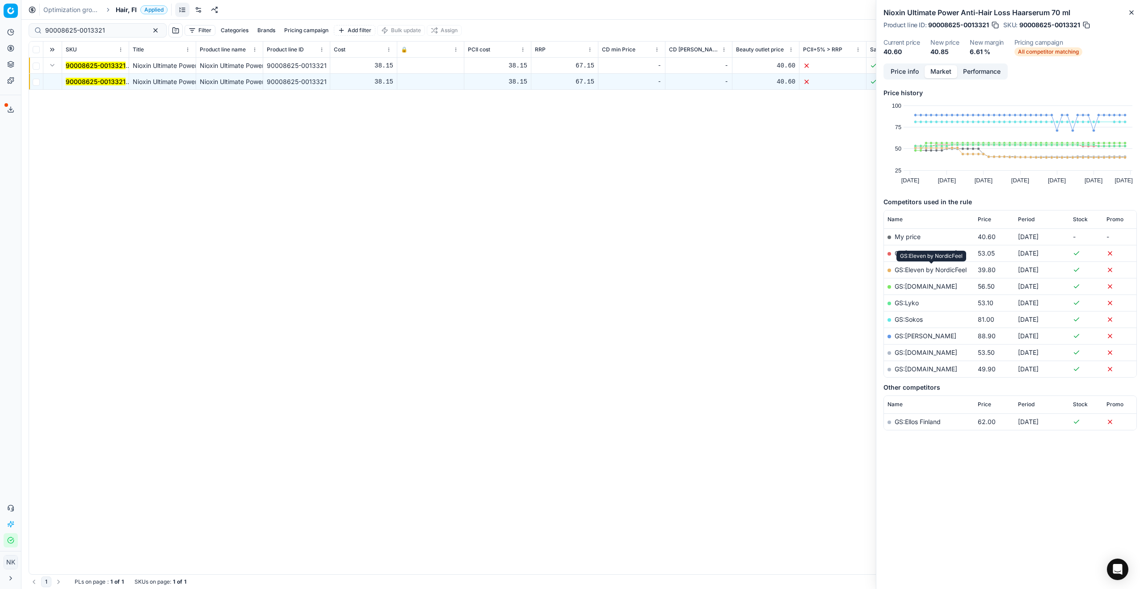
click at [564, 270] on link "GS:Eleven by NordicFeel" at bounding box center [931, 270] width 72 height 8
click at [116, 13] on span "Hair, FI" at bounding box center [126, 9] width 21 height 9
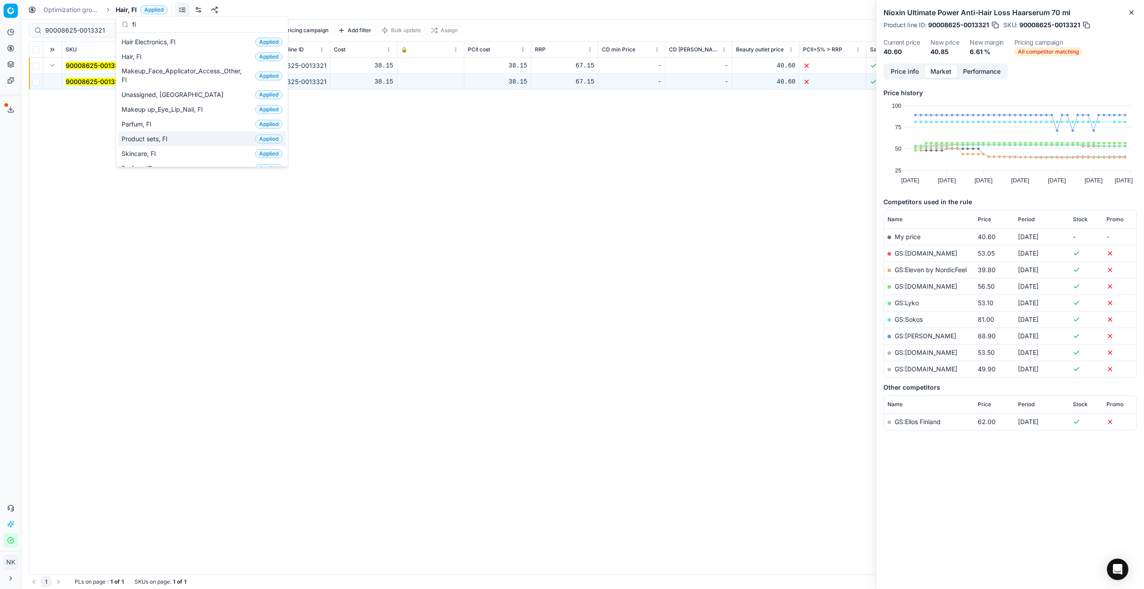
type input "fi"
click at [148, 151] on span "Skincare, FI" at bounding box center [141, 153] width 38 height 9
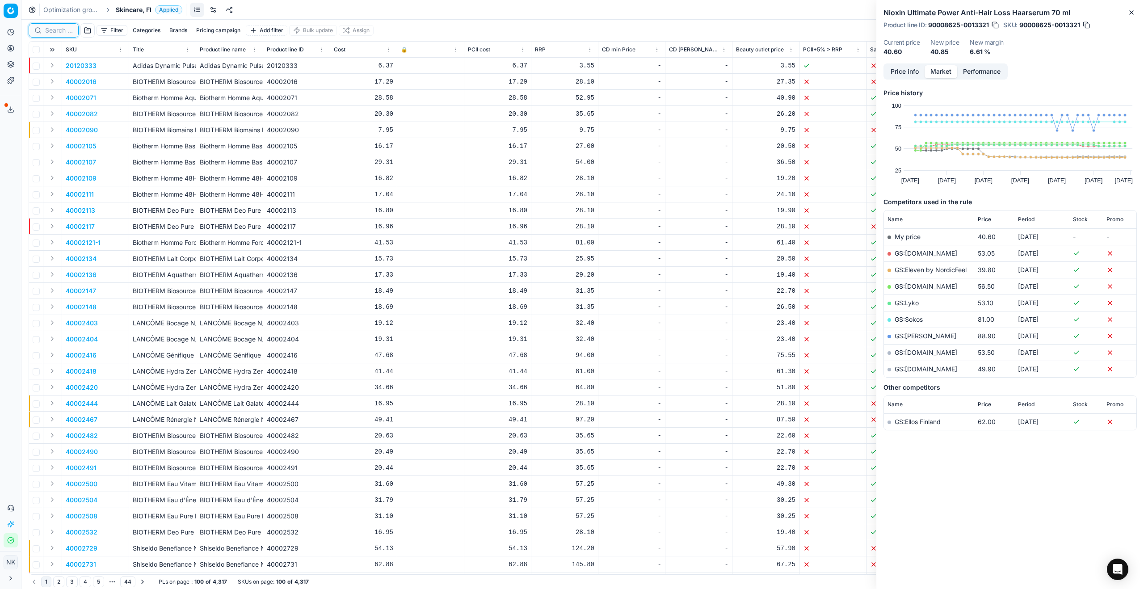
click at [56, 32] on input at bounding box center [59, 30] width 28 height 9
paste input "80019673-40"
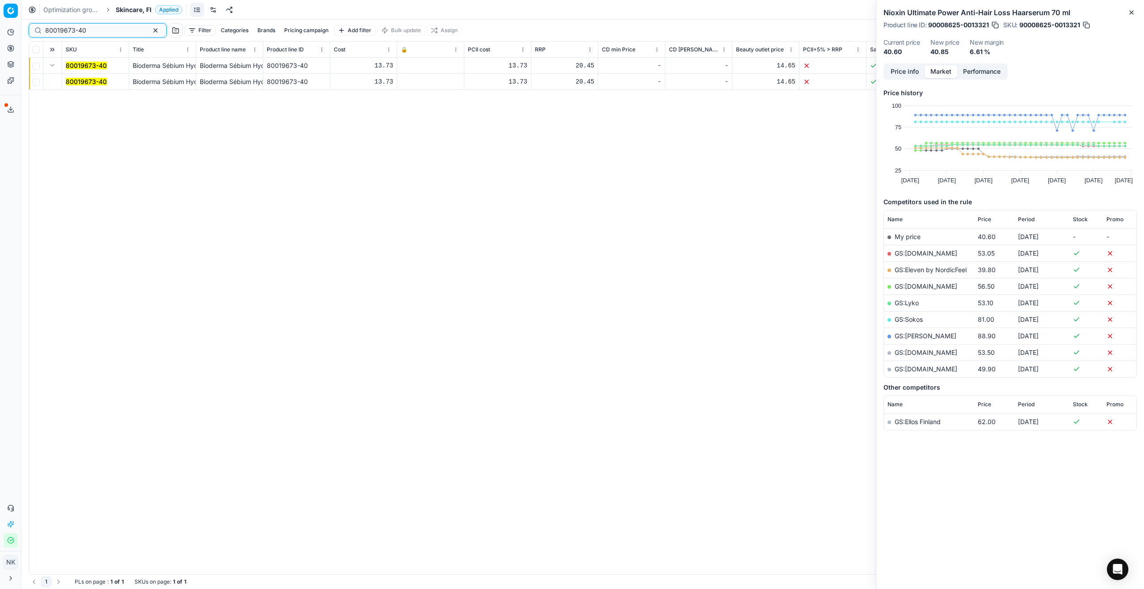
type input "80019673-40"
click at [76, 84] on mark "80019673-40" at bounding box center [86, 82] width 41 height 8
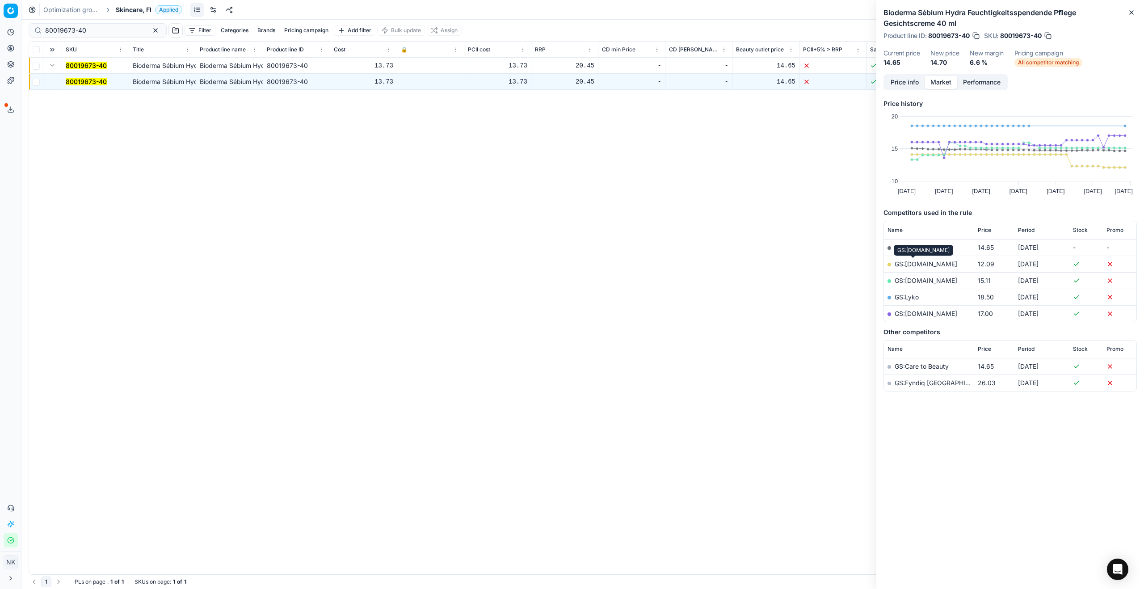
click at [564, 262] on link "GS:[DOMAIN_NAME]" at bounding box center [926, 264] width 63 height 8
